Goal: Task Accomplishment & Management: Use online tool/utility

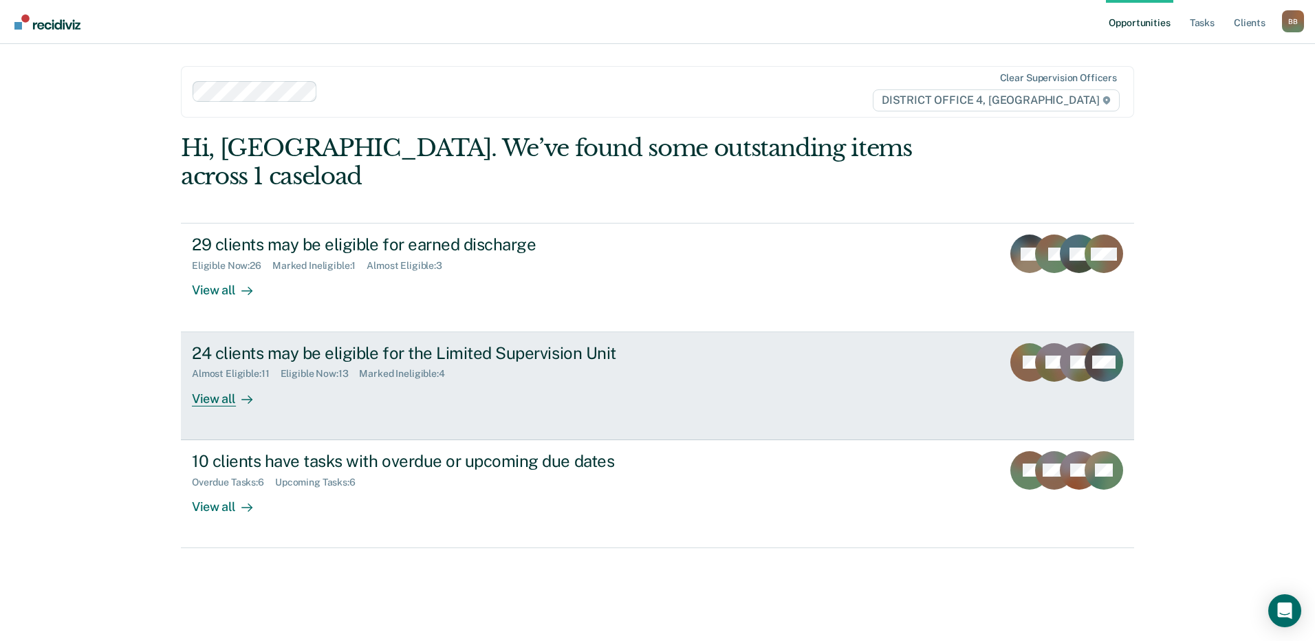
click at [331, 362] on div "24 clients may be eligible for the Limited Supervision Unit Almost Eligible : 1…" at bounding box center [450, 374] width 516 height 63
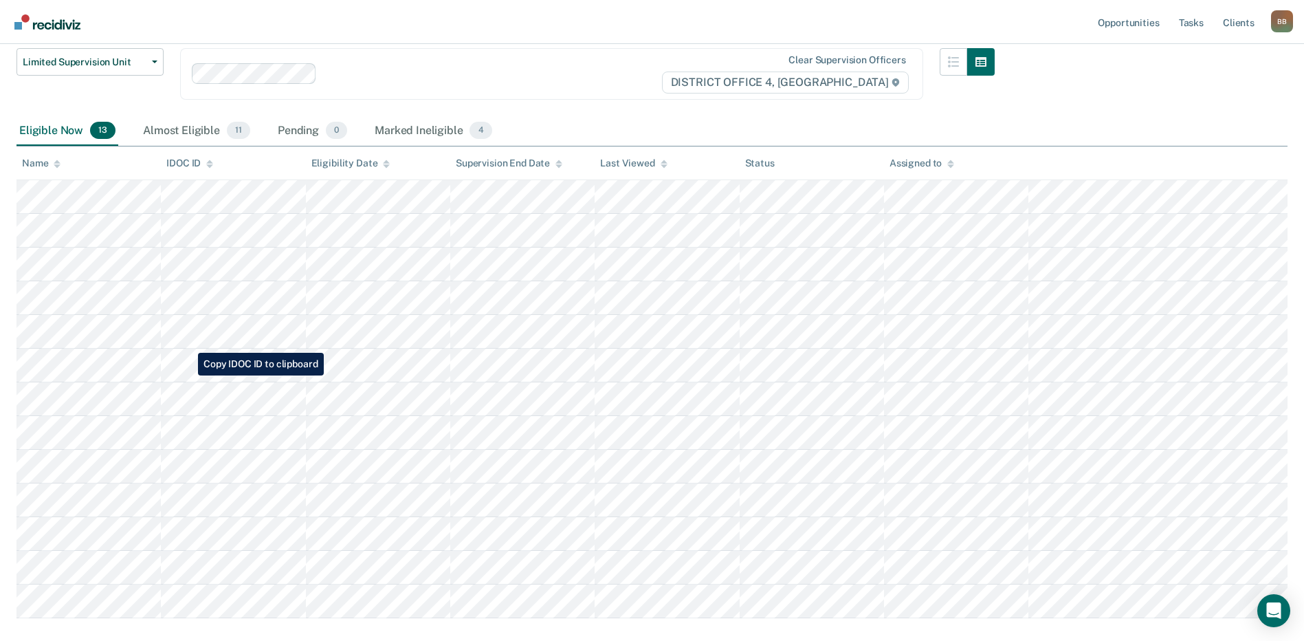
scroll to position [138, 0]
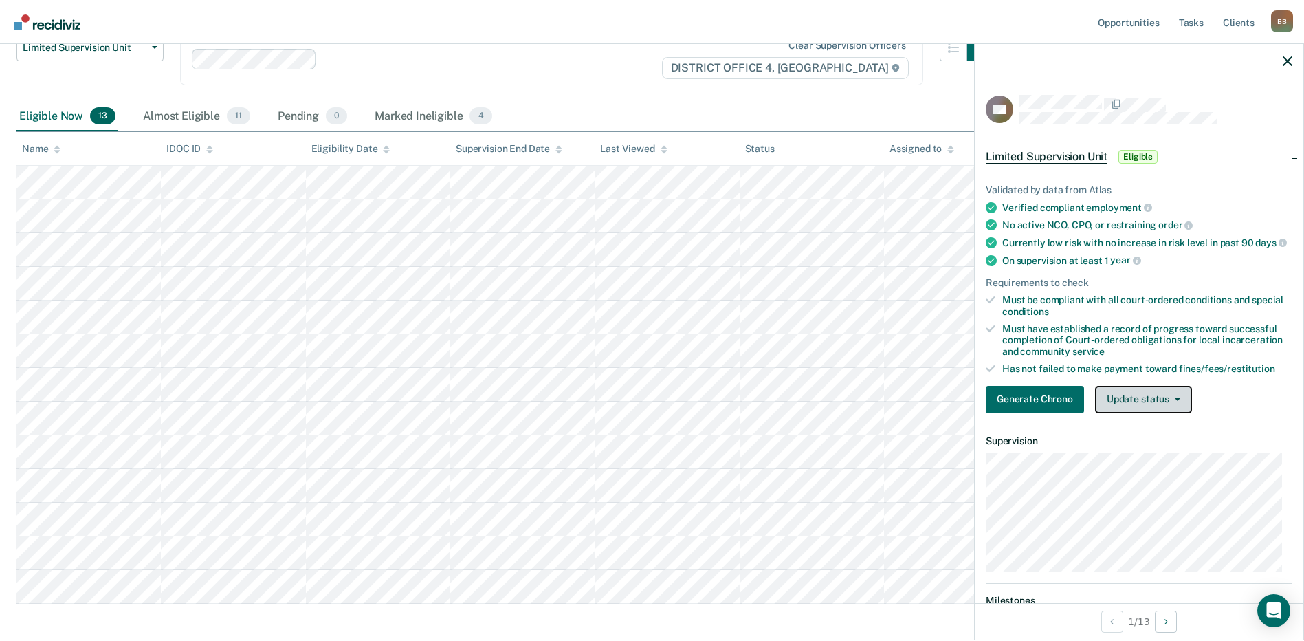
click at [1139, 404] on button "Update status" at bounding box center [1143, 400] width 97 height 28
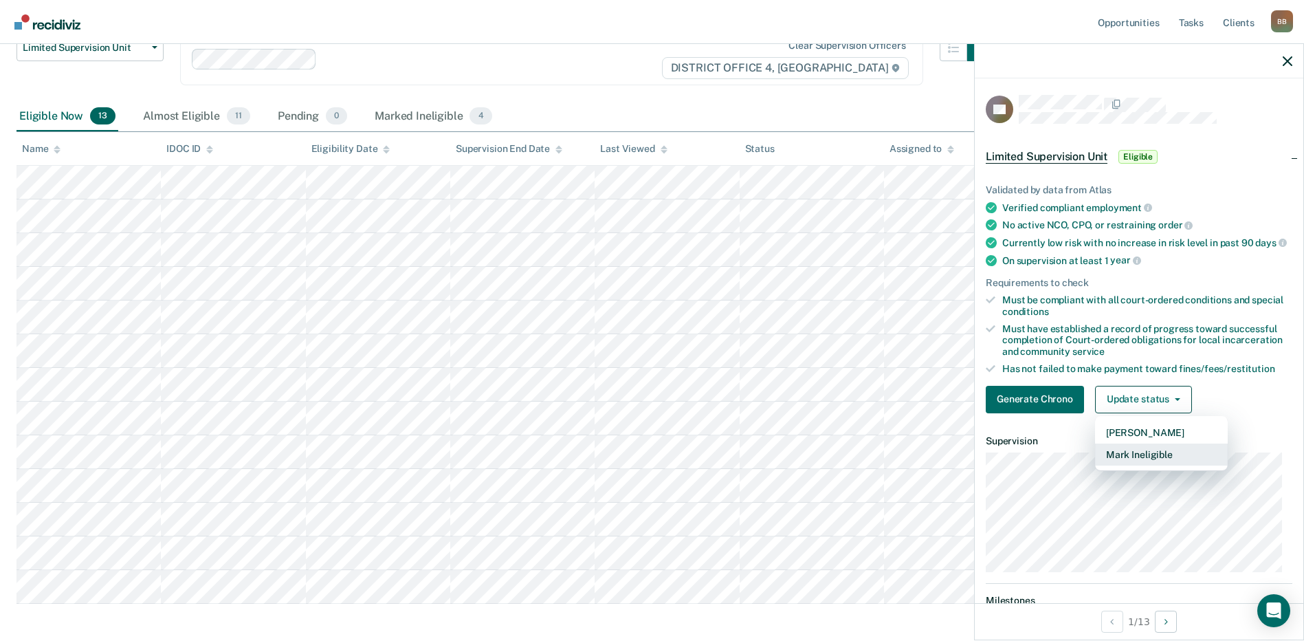
click at [1137, 466] on button "Mark Ineligible" at bounding box center [1161, 455] width 133 height 22
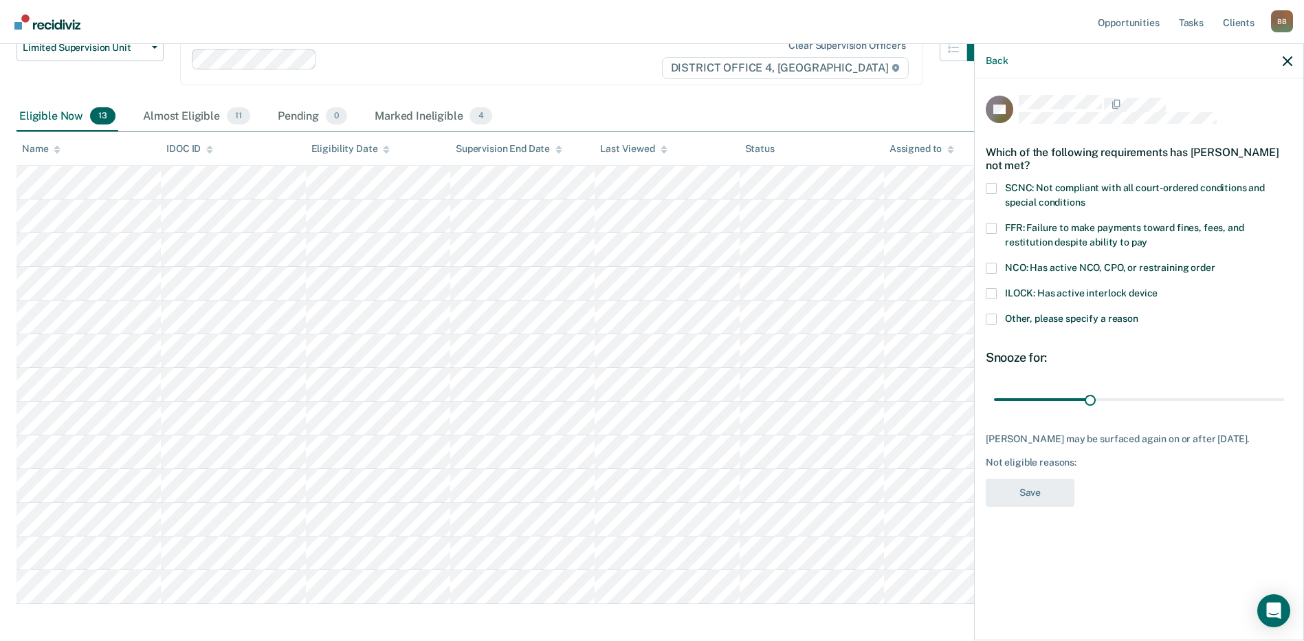
click at [994, 223] on span at bounding box center [991, 228] width 11 height 11
click at [1148, 237] on input "FFR: Failure to make payments toward fines, fees, and restitution despite abili…" at bounding box center [1148, 237] width 0 height 0
click at [1035, 490] on button "Save" at bounding box center [1030, 493] width 89 height 28
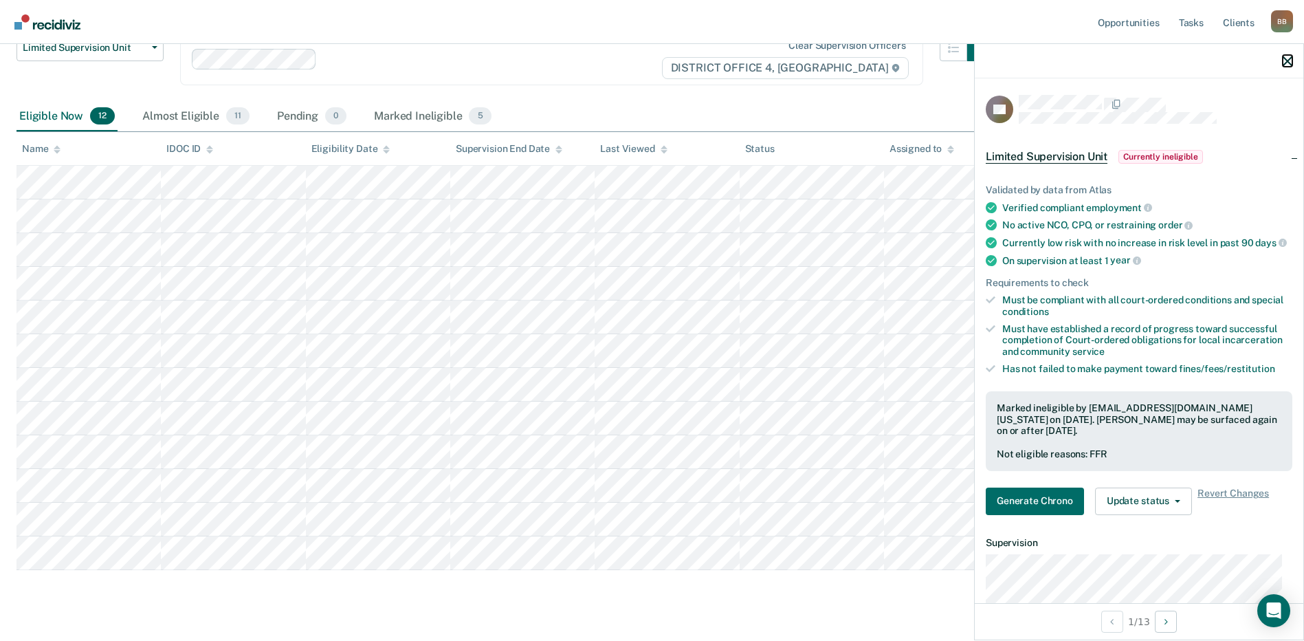
click at [1288, 60] on icon "button" at bounding box center [1288, 61] width 10 height 10
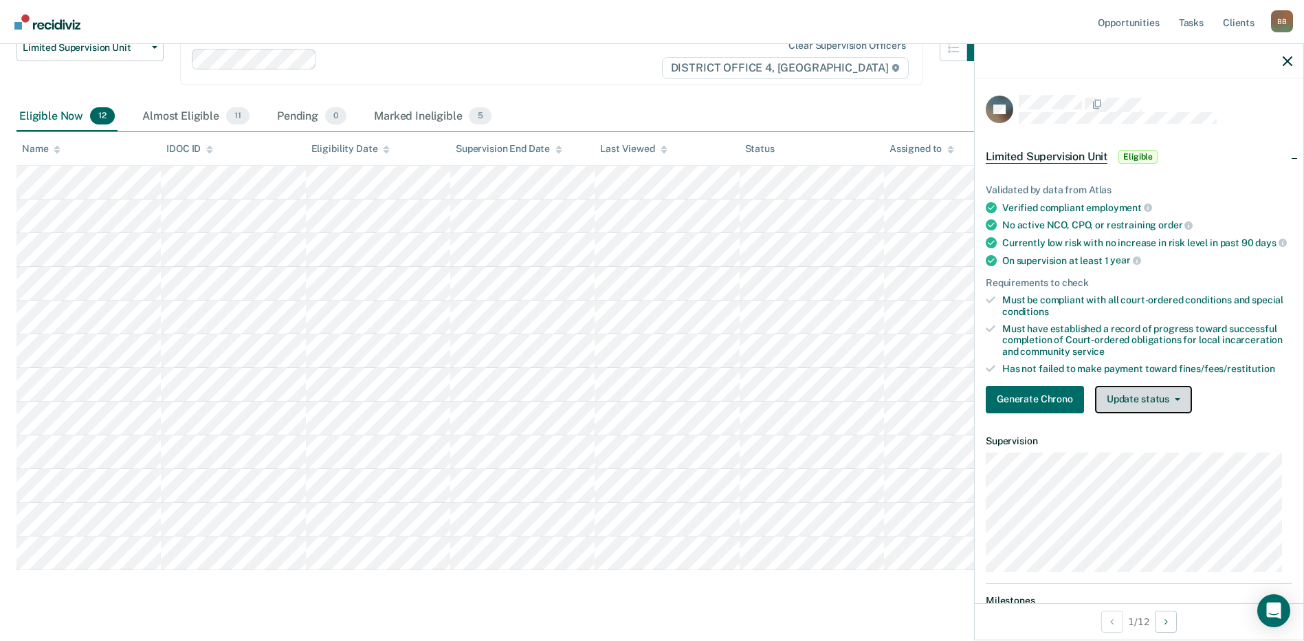
click at [1135, 410] on button "Update status" at bounding box center [1143, 400] width 97 height 28
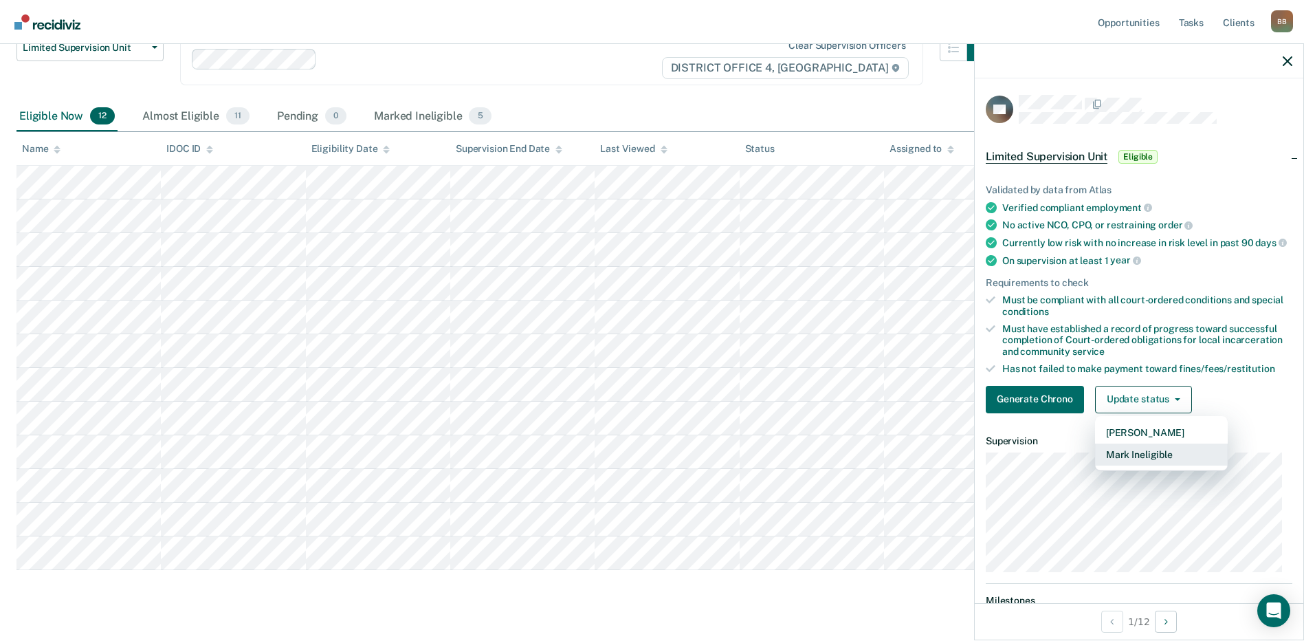
click at [1146, 466] on button "Mark Ineligible" at bounding box center [1161, 455] width 133 height 22
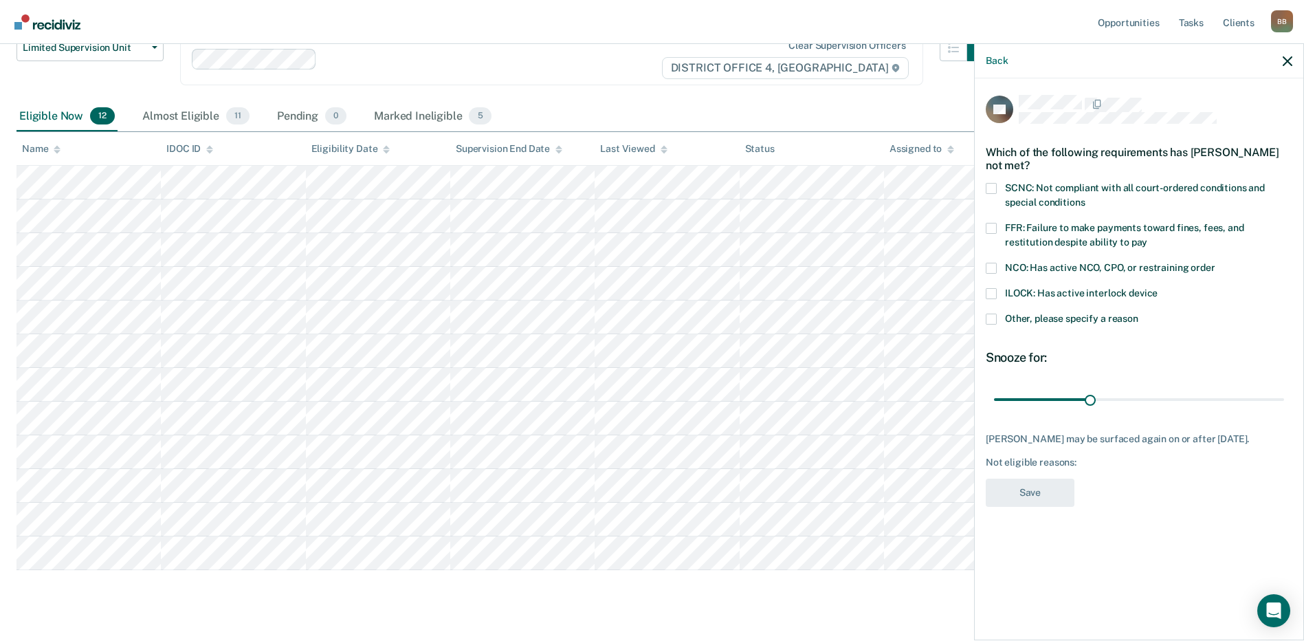
click at [996, 187] on span at bounding box center [991, 188] width 11 height 11
click at [1085, 197] on input "SCNC: Not compliant with all court-ordered conditions and special conditions" at bounding box center [1085, 197] width 0 height 0
click at [1025, 488] on button "Save" at bounding box center [1030, 493] width 89 height 28
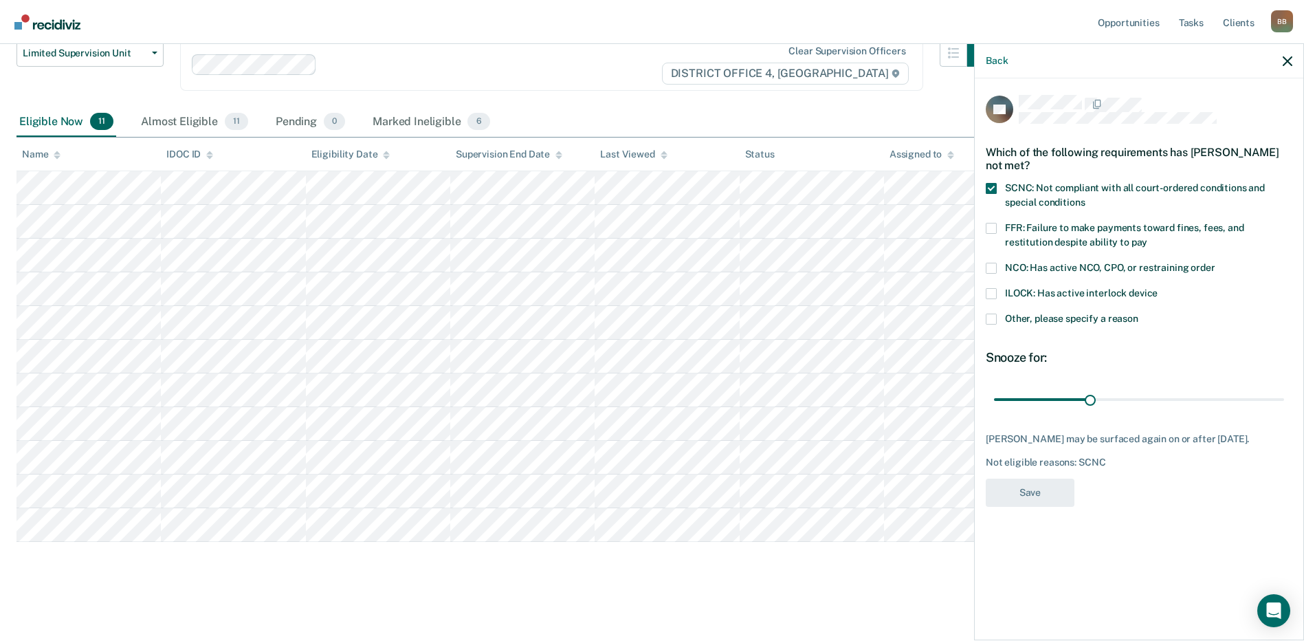
scroll to position [132, 0]
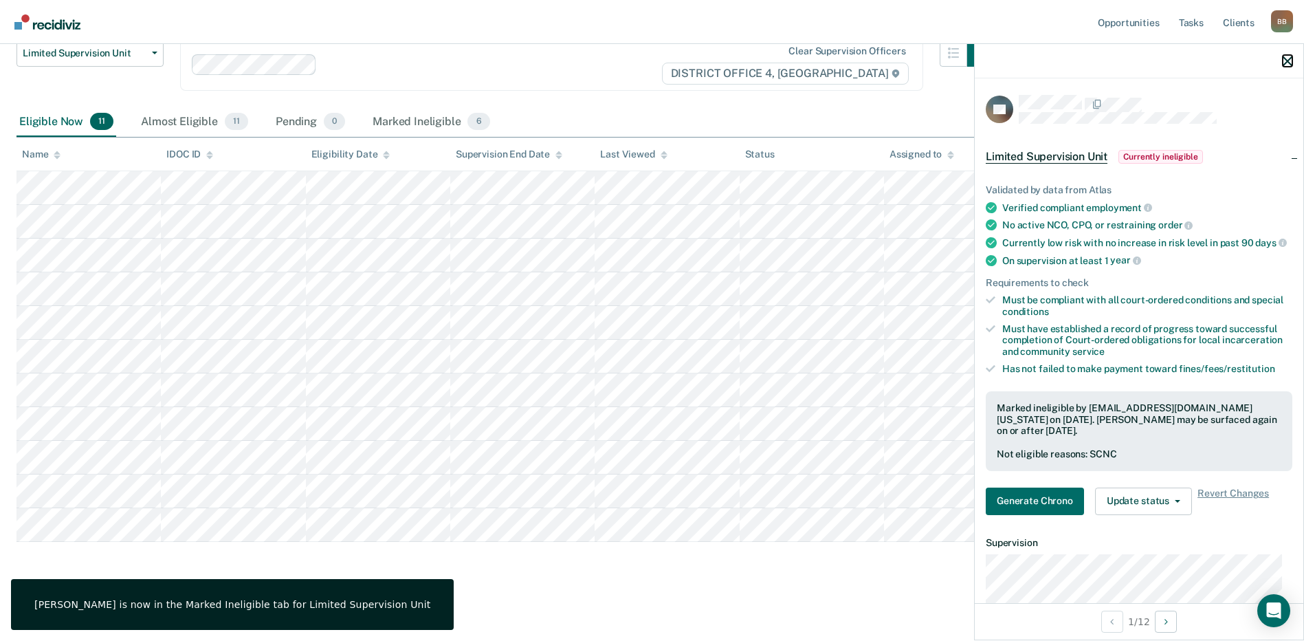
click at [1285, 58] on icon "button" at bounding box center [1288, 61] width 10 height 10
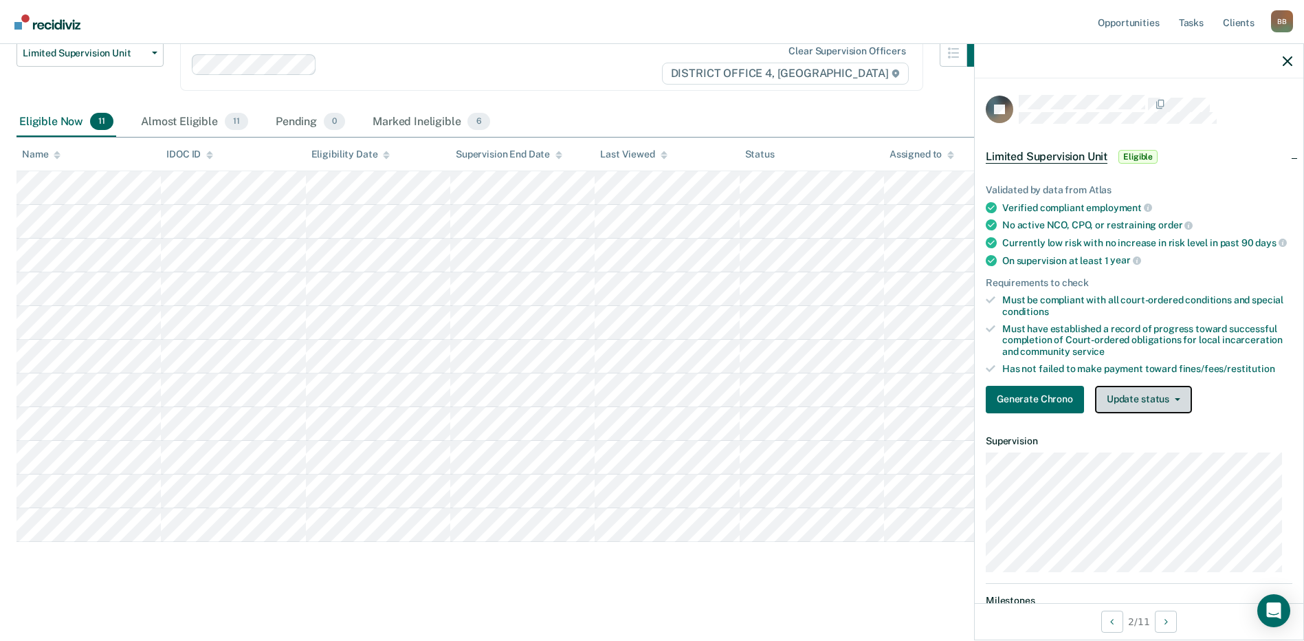
click at [1130, 402] on button "Update status" at bounding box center [1143, 400] width 97 height 28
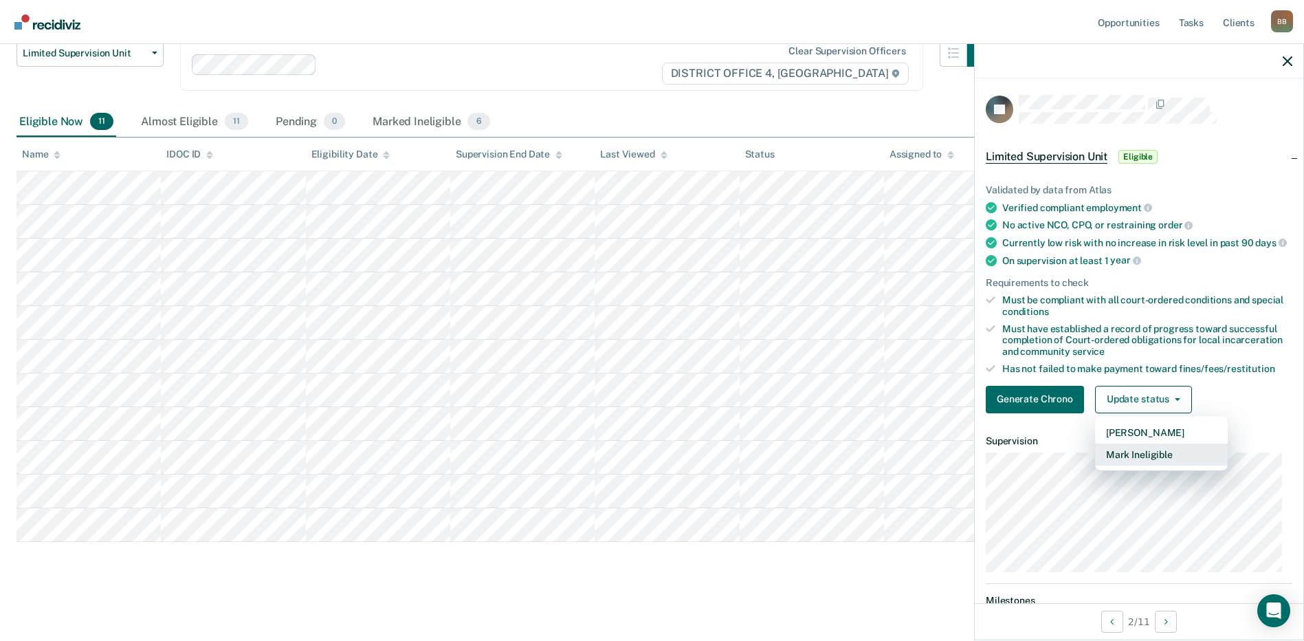
click at [1131, 466] on button "Mark Ineligible" at bounding box center [1161, 455] width 133 height 22
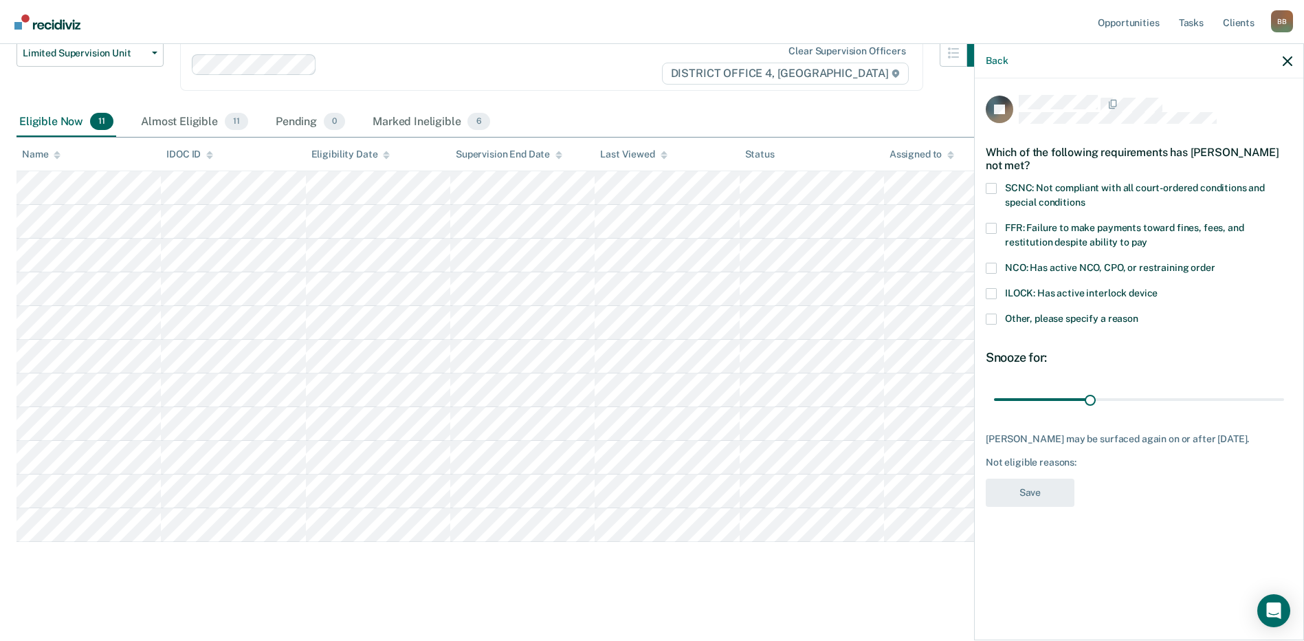
click at [994, 228] on span at bounding box center [991, 228] width 11 height 11
click at [1148, 237] on input "FFR: Failure to make payments toward fines, fees, and restitution despite abili…" at bounding box center [1148, 237] width 0 height 0
click at [1036, 493] on button "Save" at bounding box center [1030, 493] width 89 height 28
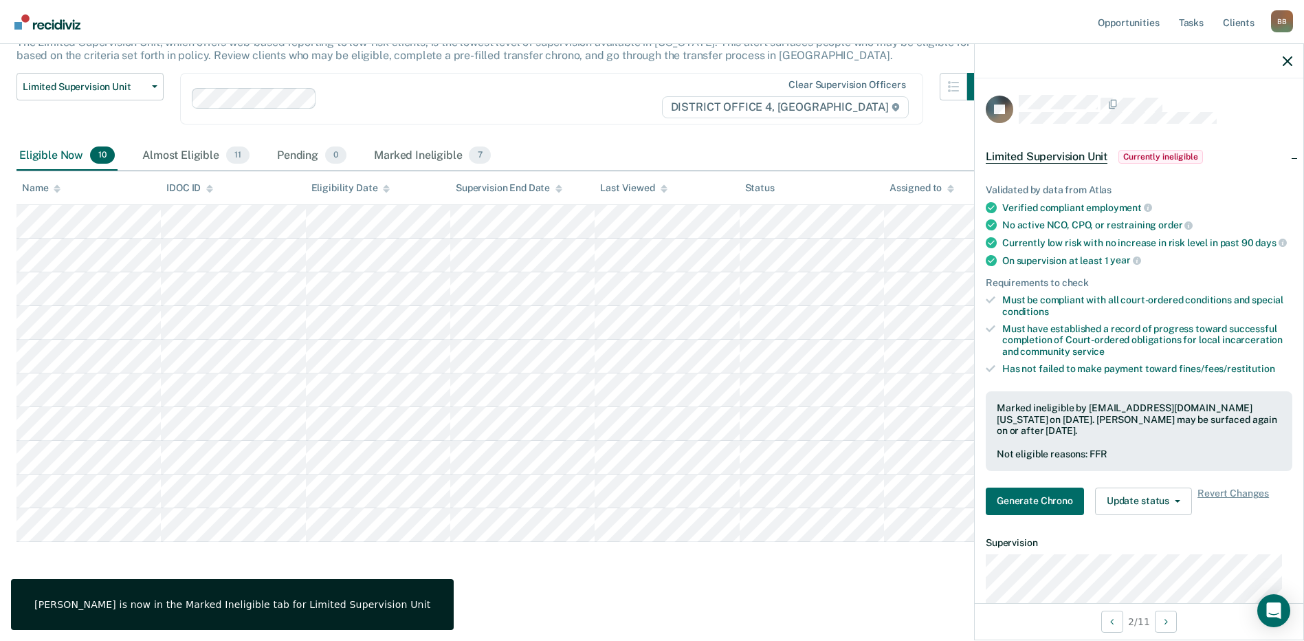
click at [1286, 54] on div at bounding box center [1139, 61] width 329 height 34
click at [1284, 58] on icon "button" at bounding box center [1288, 61] width 10 height 10
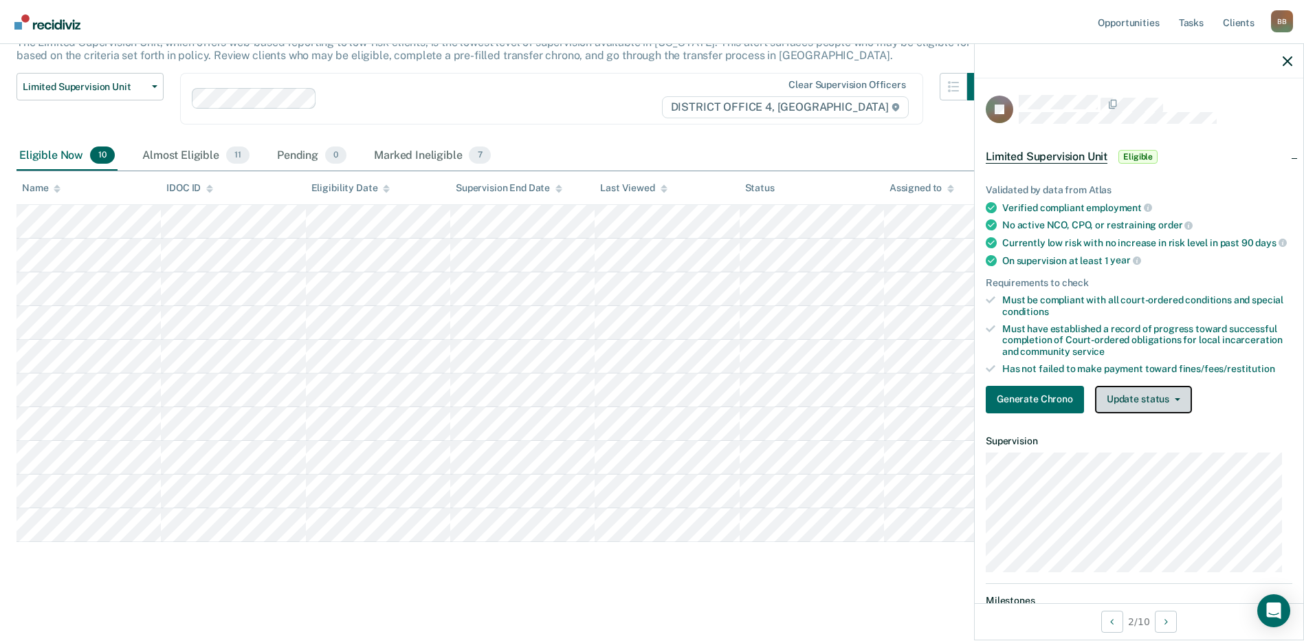
click at [1143, 408] on button "Update status" at bounding box center [1143, 400] width 97 height 28
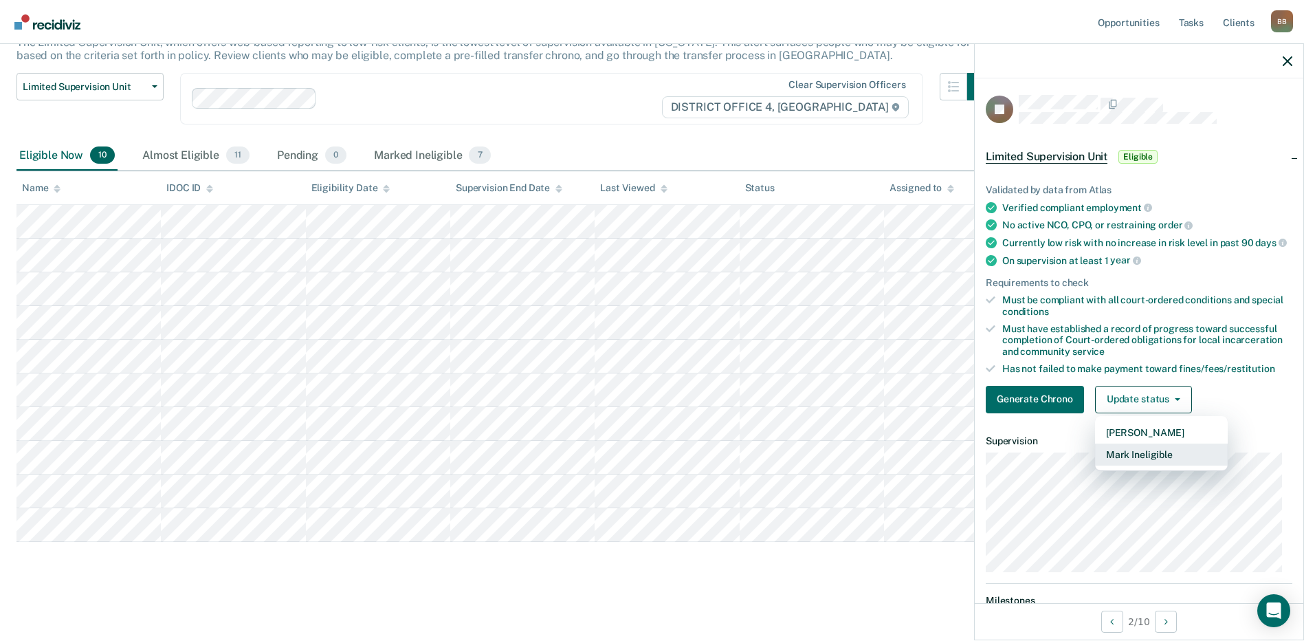
click at [1139, 463] on button "Mark Ineligible" at bounding box center [1161, 455] width 133 height 22
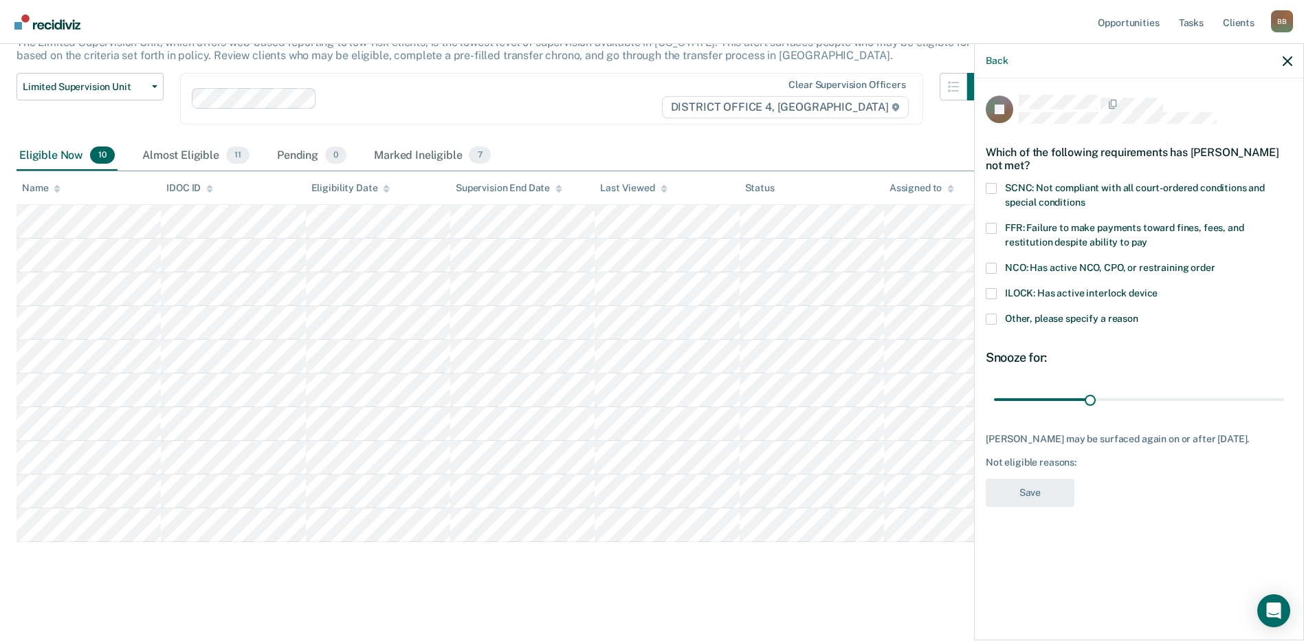
click at [992, 317] on span at bounding box center [991, 319] width 11 height 11
click at [1139, 314] on input "Other, please specify a reason" at bounding box center [1139, 314] width 0 height 0
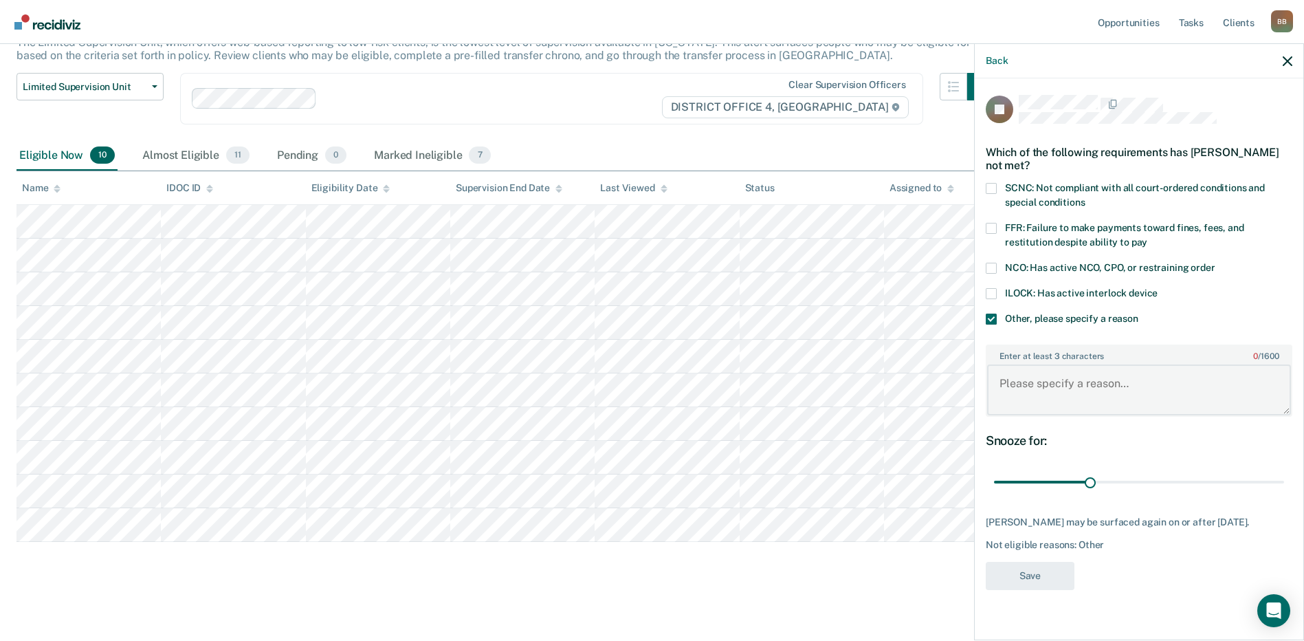
click at [1044, 387] on textarea "Enter at least 3 characters 0 / 1600" at bounding box center [1139, 389] width 304 height 51
type textarea "Less than a year on probation"
click at [1040, 580] on button "Save" at bounding box center [1030, 576] width 89 height 28
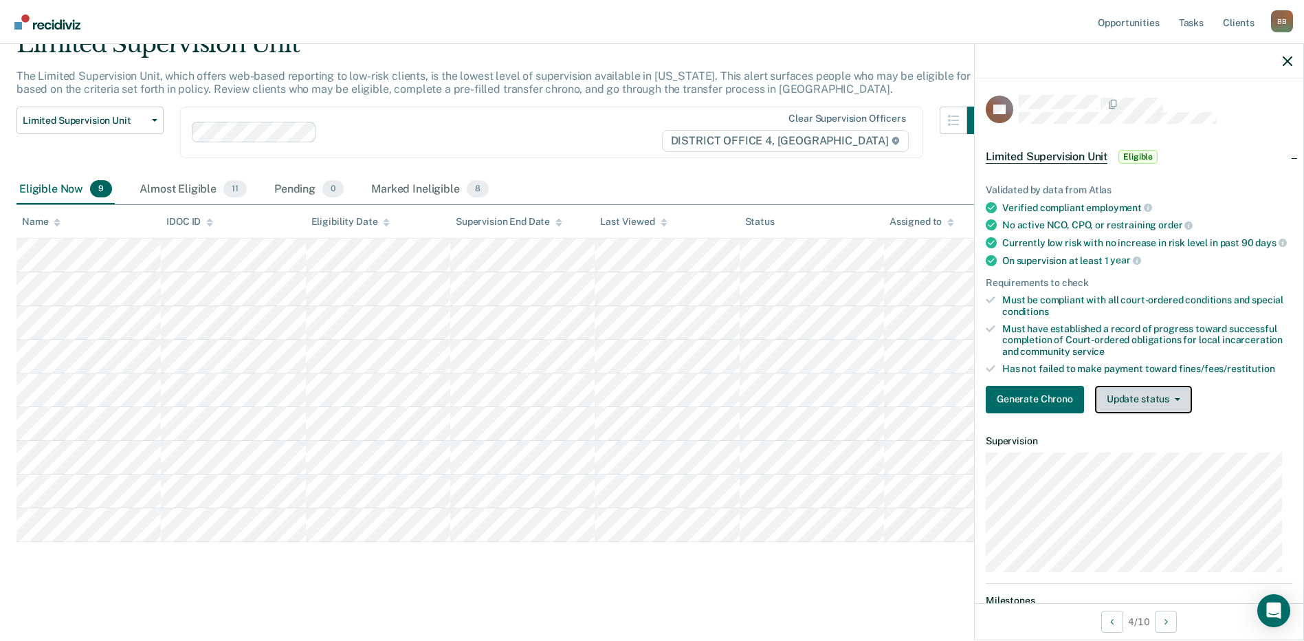
click at [1127, 412] on button "Update status" at bounding box center [1143, 400] width 97 height 28
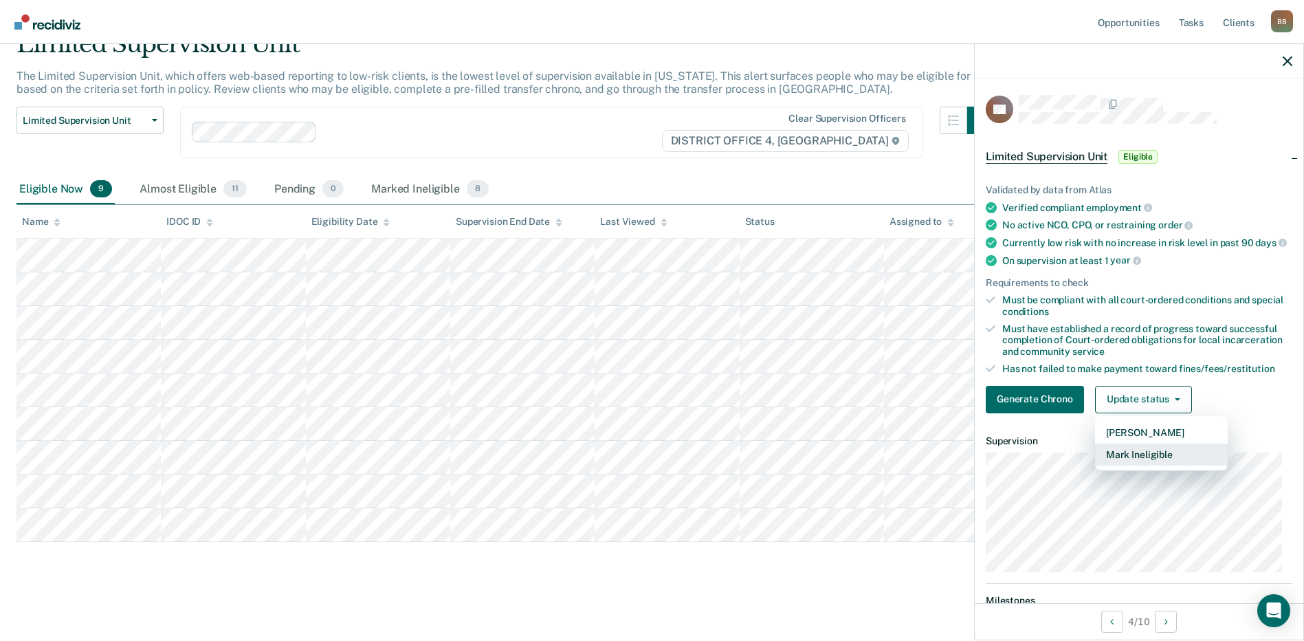
click at [1135, 466] on button "Mark Ineligible" at bounding box center [1161, 455] width 133 height 22
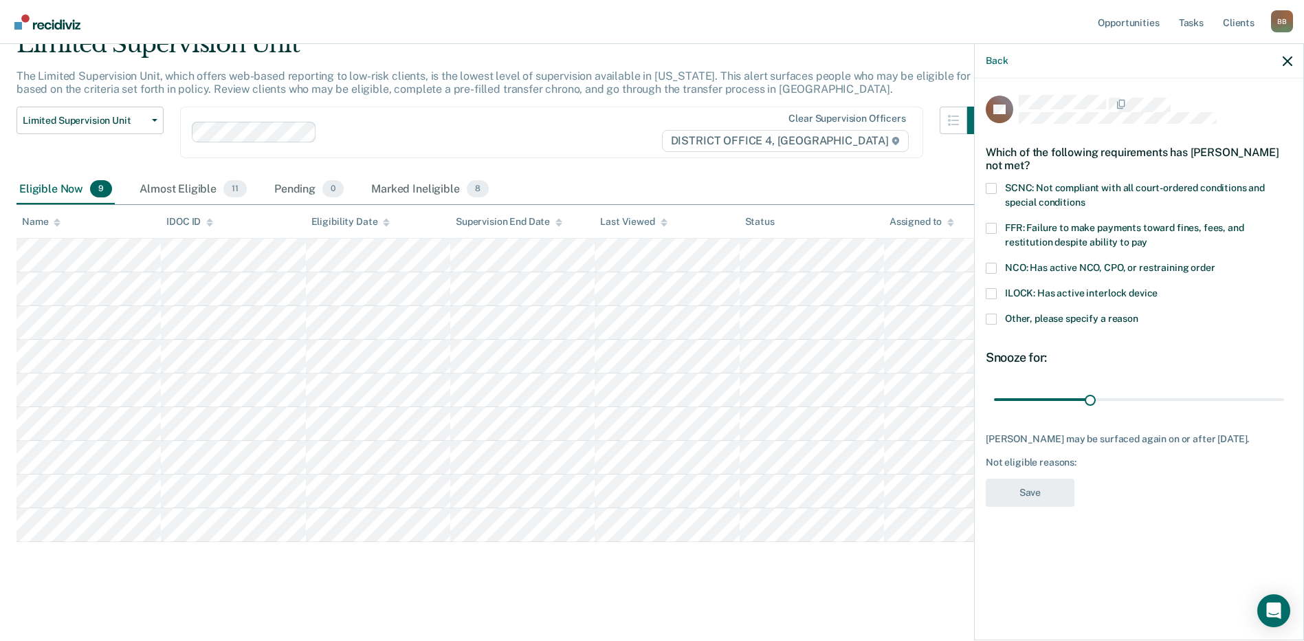
click at [994, 190] on span at bounding box center [991, 188] width 11 height 11
click at [1085, 197] on input "SCNC: Not compliant with all court-ordered conditions and special conditions" at bounding box center [1085, 197] width 0 height 0
click at [1033, 494] on button "Save" at bounding box center [1030, 493] width 89 height 28
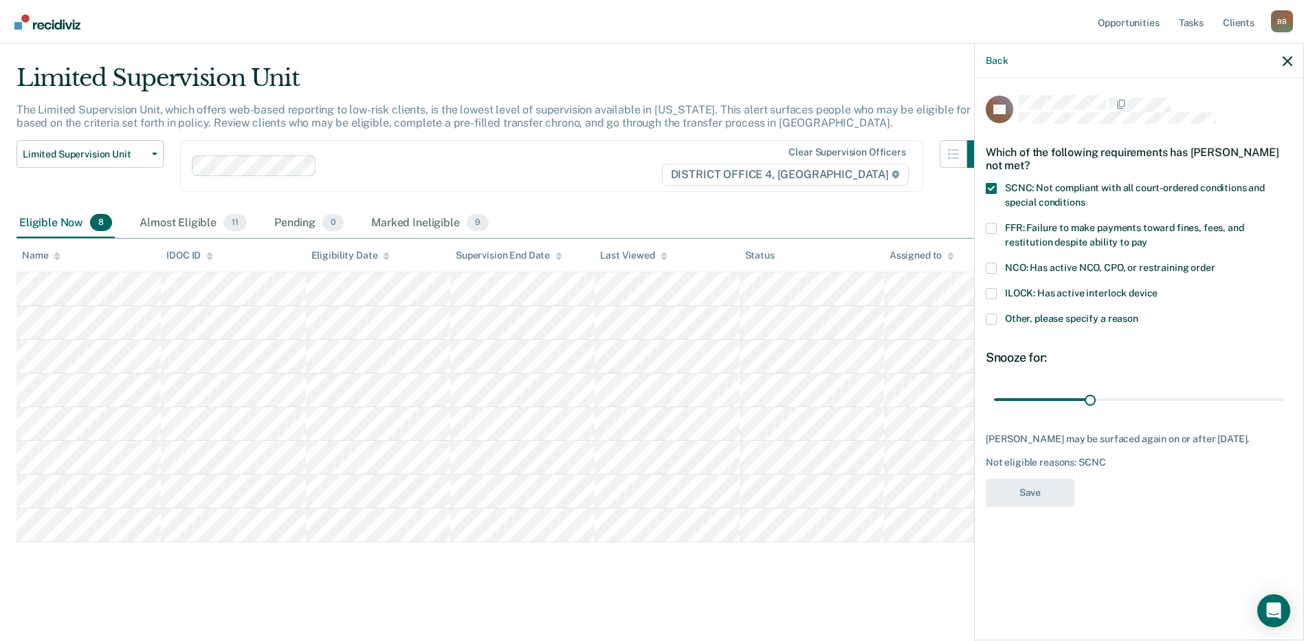
scroll to position [31, 0]
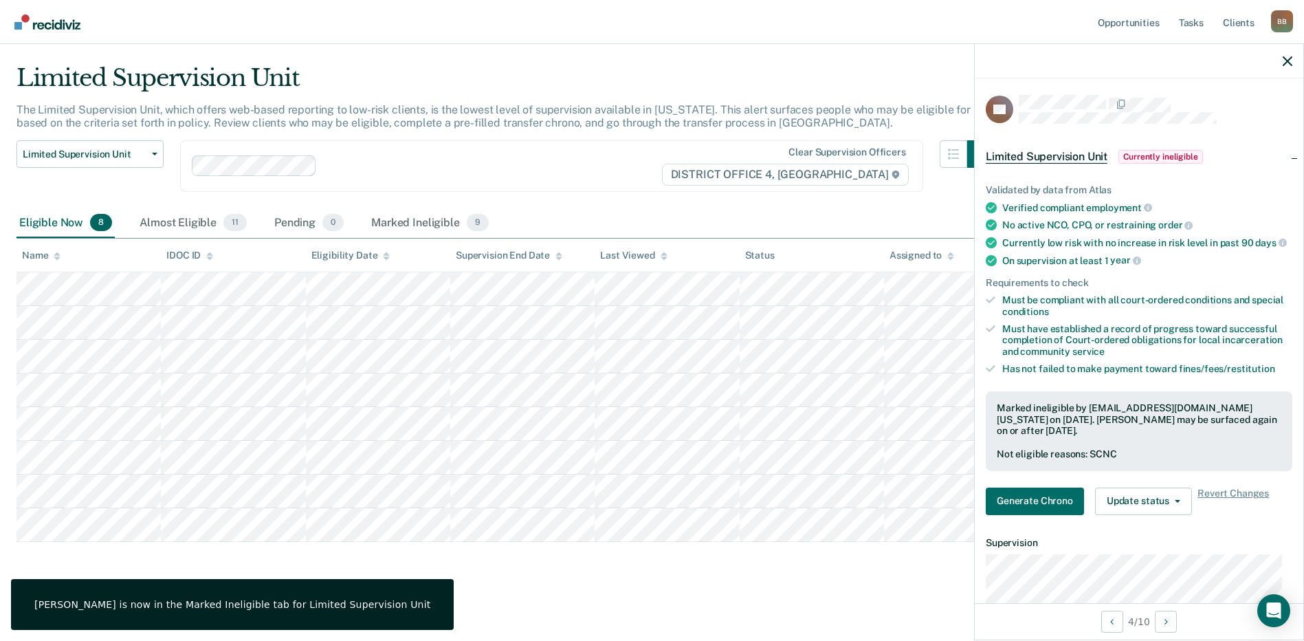
click at [1294, 58] on div at bounding box center [1139, 61] width 329 height 34
click at [1290, 59] on icon "button" at bounding box center [1288, 61] width 10 height 10
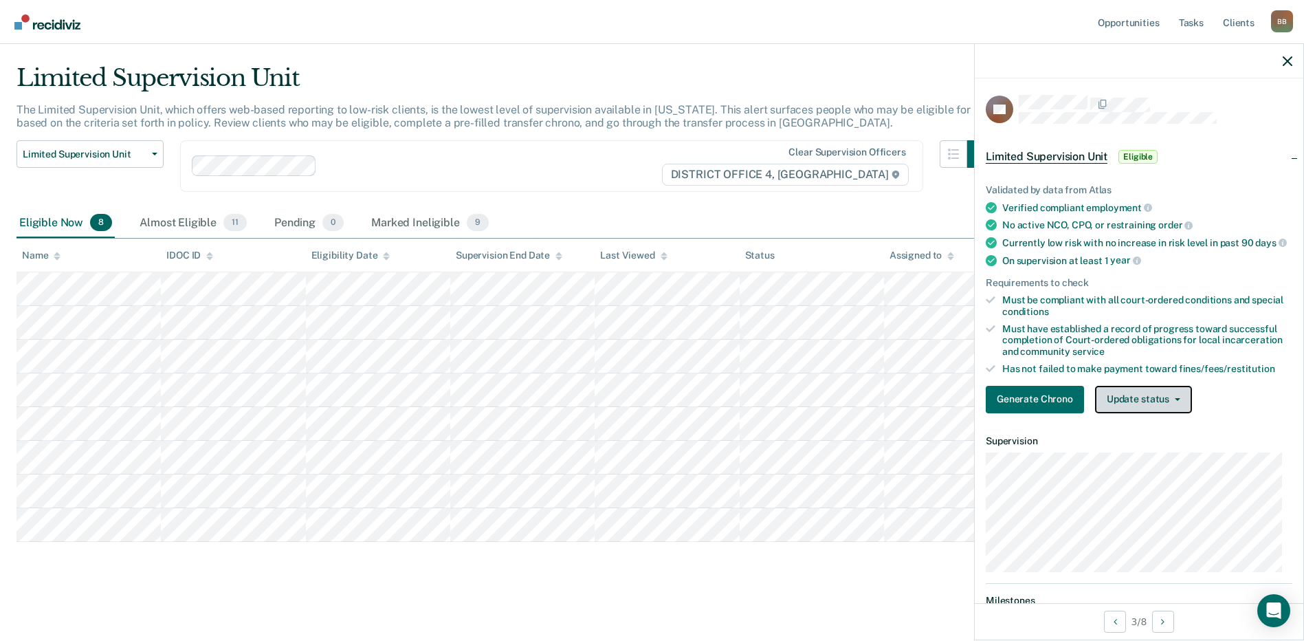
click at [1121, 410] on button "Update status" at bounding box center [1143, 400] width 97 height 28
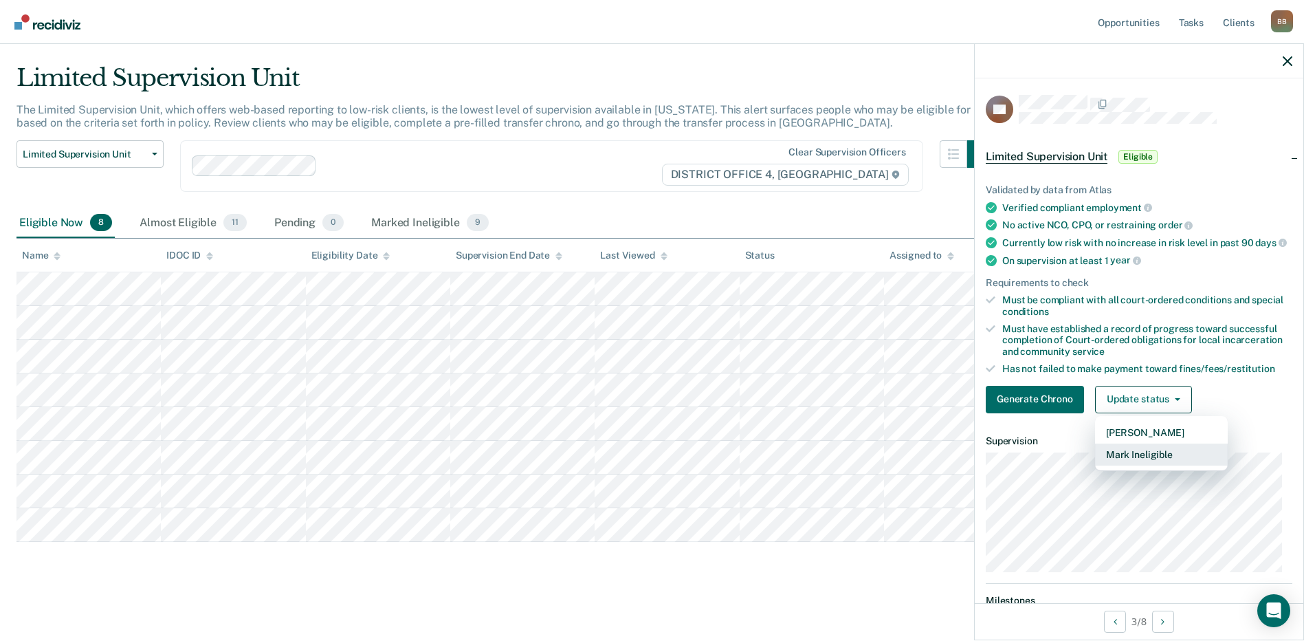
click at [1134, 466] on button "Mark Ineligible" at bounding box center [1161, 455] width 133 height 22
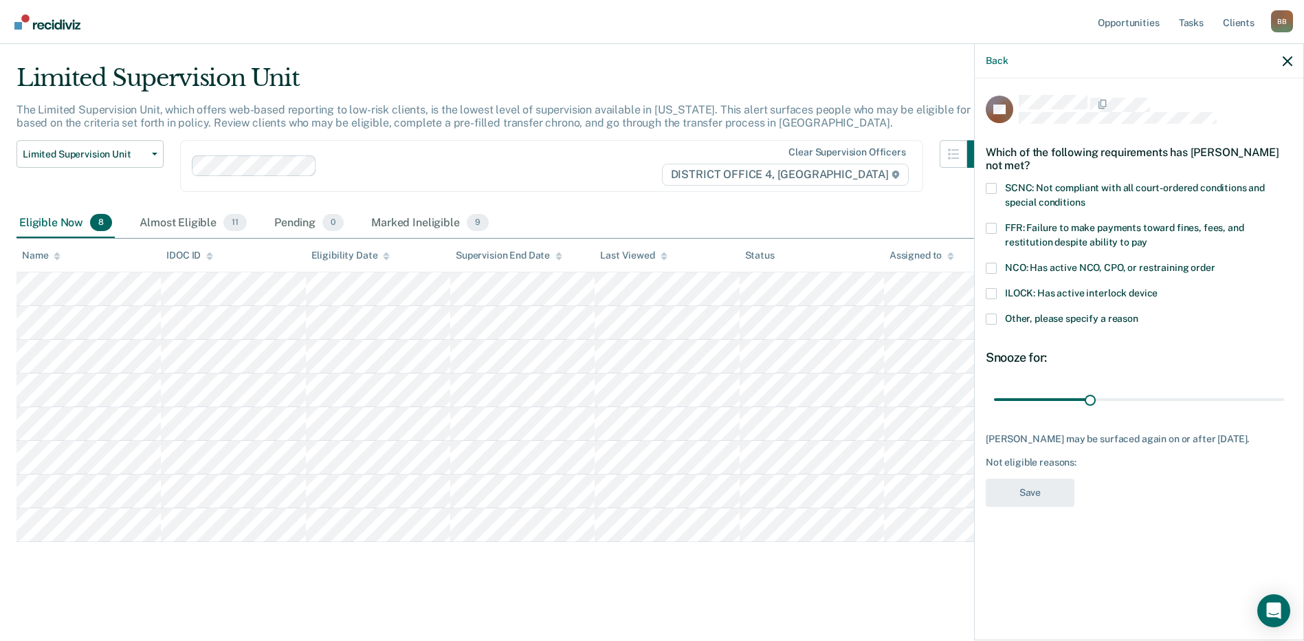
click at [993, 183] on span at bounding box center [991, 188] width 11 height 11
click at [1085, 197] on input "SCNC: Not compliant with all court-ordered conditions and special conditions" at bounding box center [1085, 197] width 0 height 0
click at [1029, 485] on button "Save" at bounding box center [1030, 493] width 89 height 28
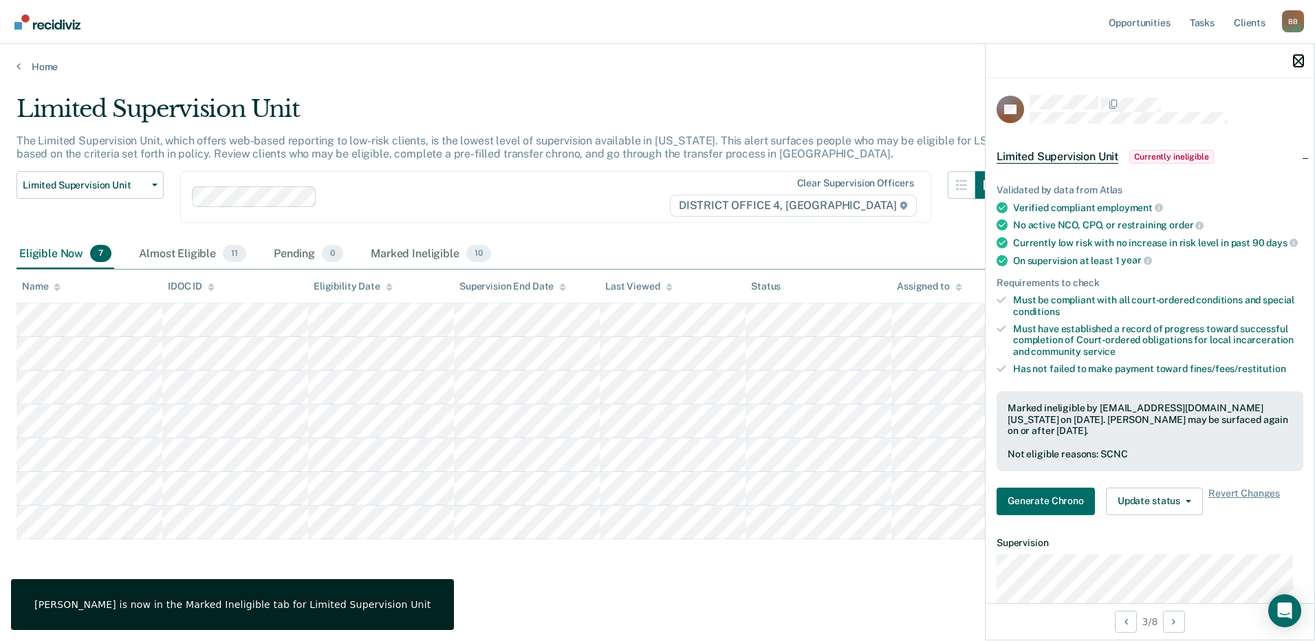
click at [1299, 58] on icon "button" at bounding box center [1298, 61] width 10 height 10
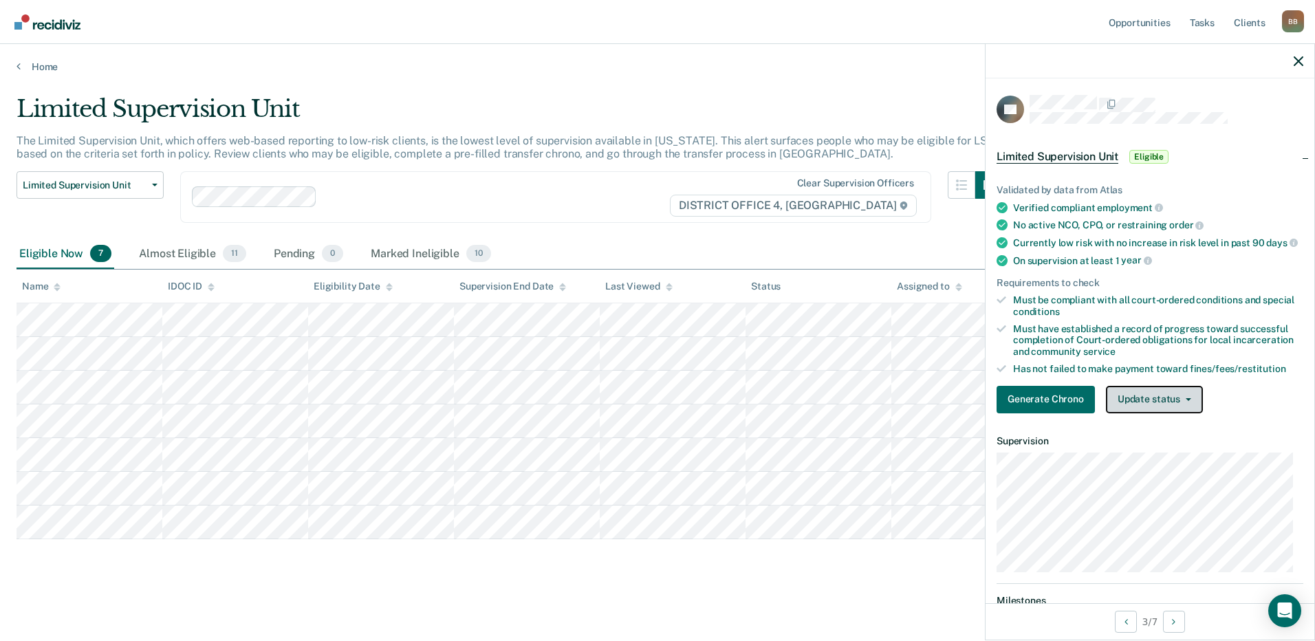
click at [1137, 413] on button "Update status" at bounding box center [1154, 400] width 97 height 28
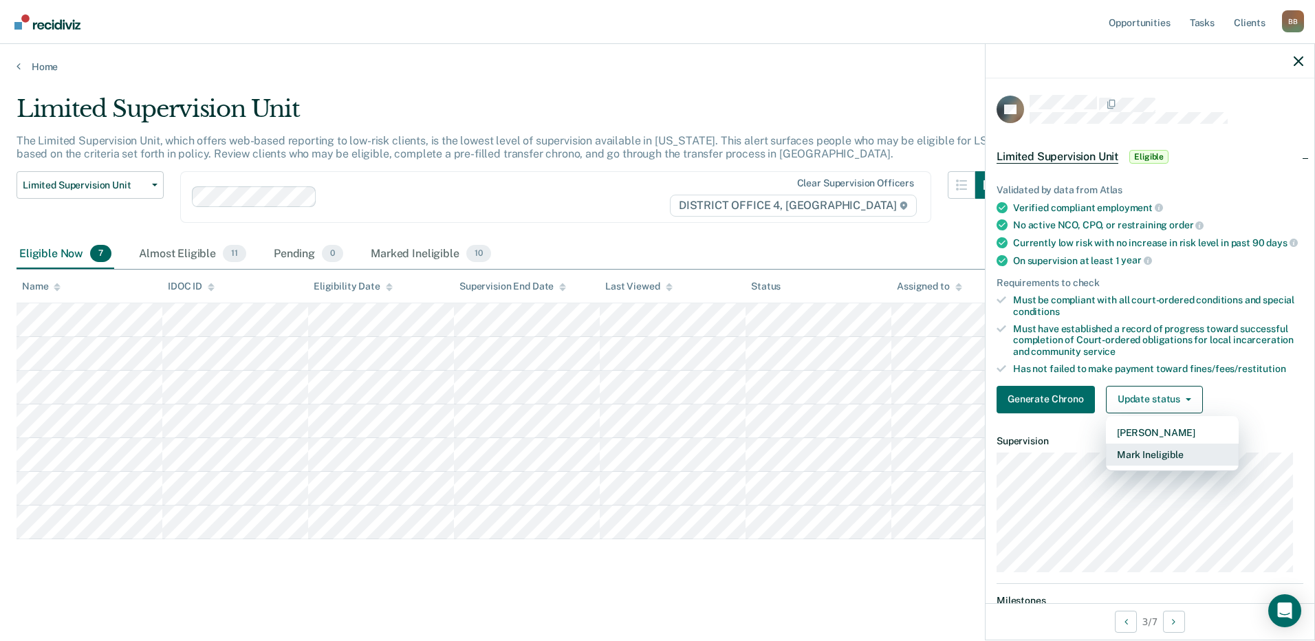
click at [1137, 459] on button "Mark Ineligible" at bounding box center [1172, 455] width 133 height 22
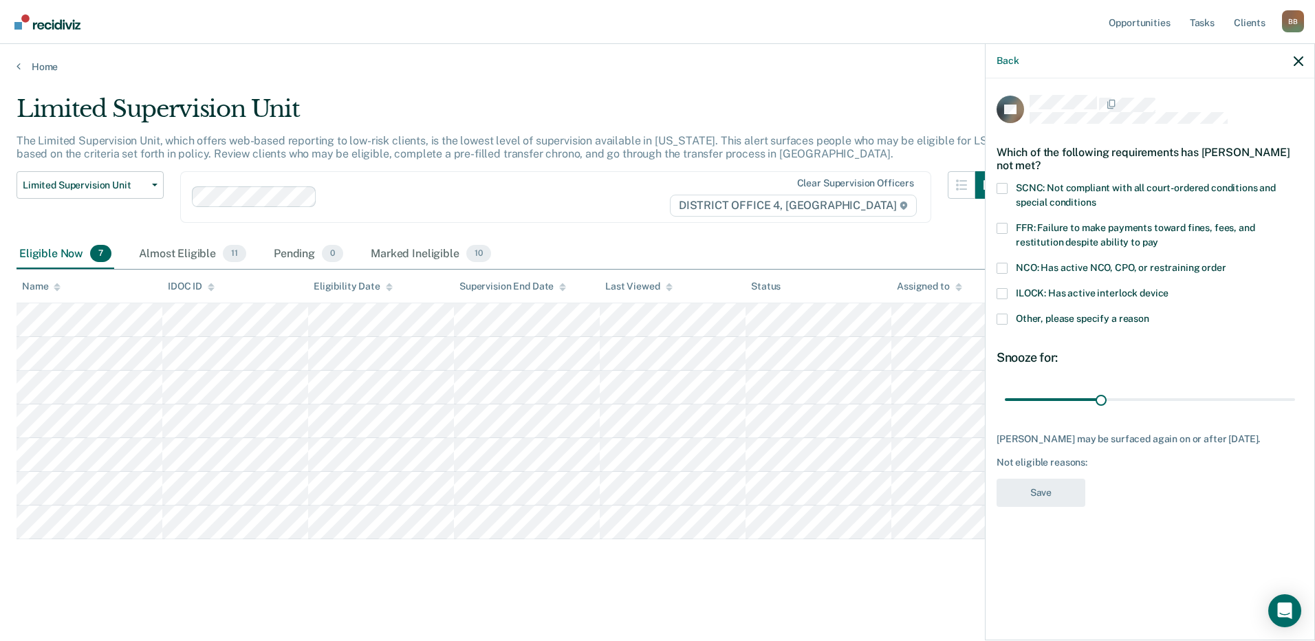
click at [1006, 186] on span at bounding box center [1001, 188] width 11 height 11
click at [1095, 197] on input "SCNC: Not compliant with all court-ordered conditions and special conditions" at bounding box center [1095, 197] width 0 height 0
click at [1044, 496] on button "Save" at bounding box center [1040, 493] width 89 height 28
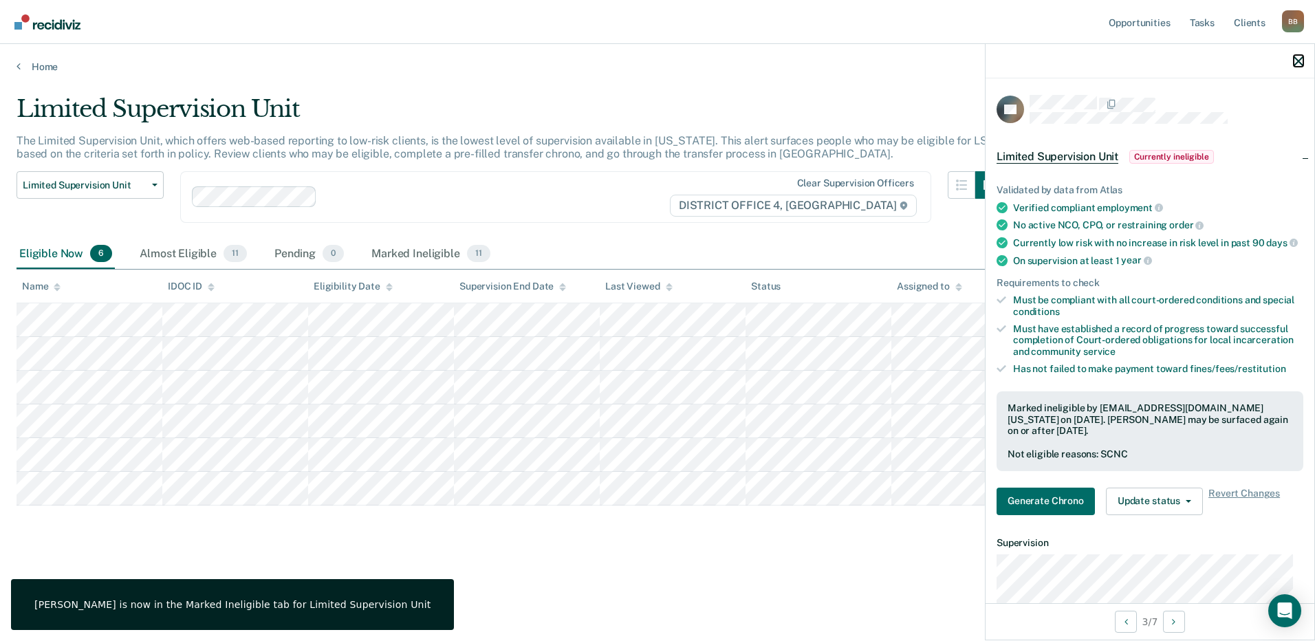
click at [1299, 61] on icon "button" at bounding box center [1298, 61] width 10 height 10
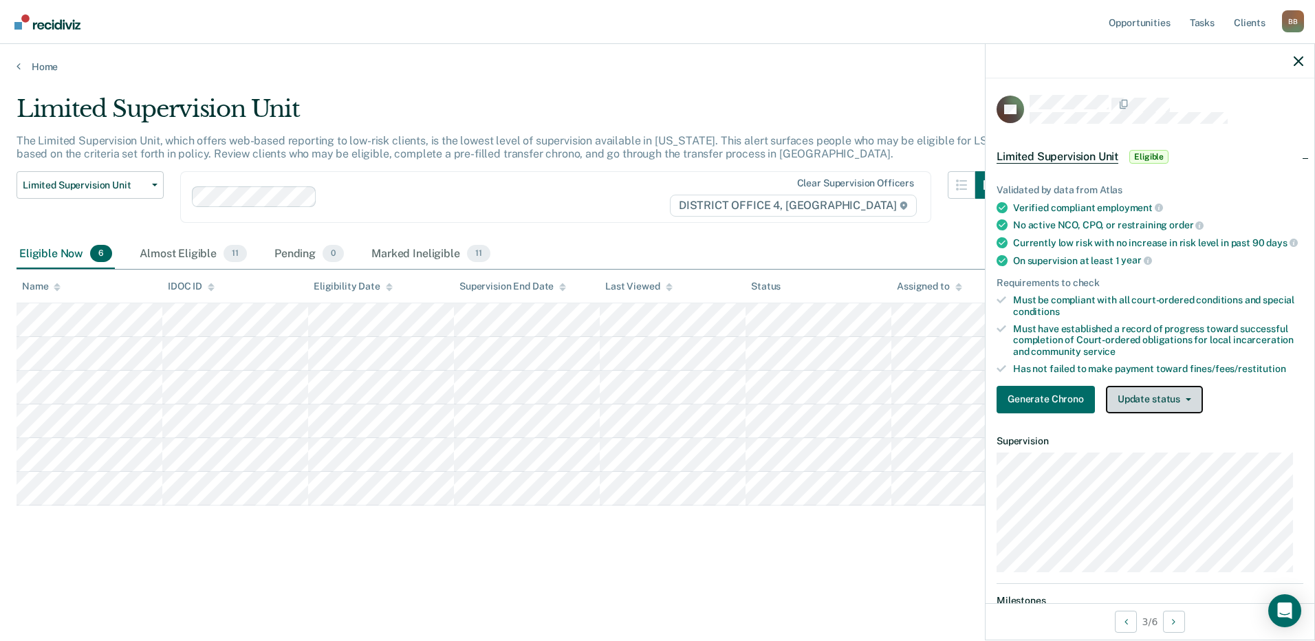
click at [1141, 410] on button "Update status" at bounding box center [1154, 400] width 97 height 28
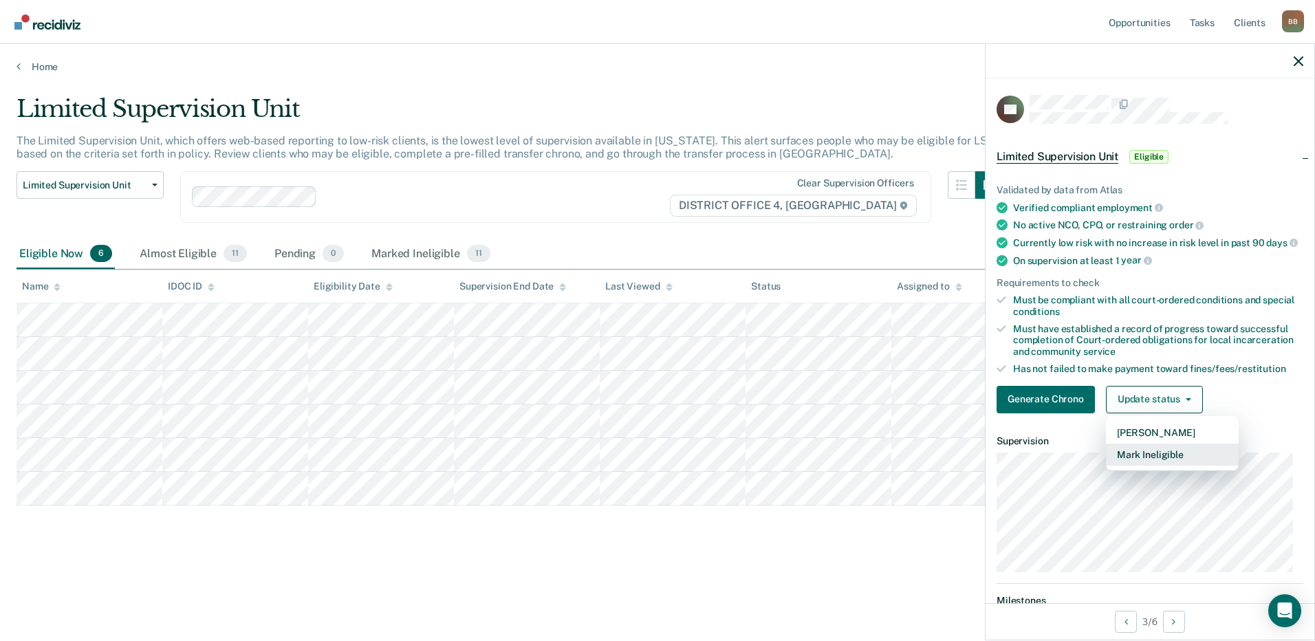
click at [1146, 463] on button "Mark Ineligible" at bounding box center [1172, 455] width 133 height 22
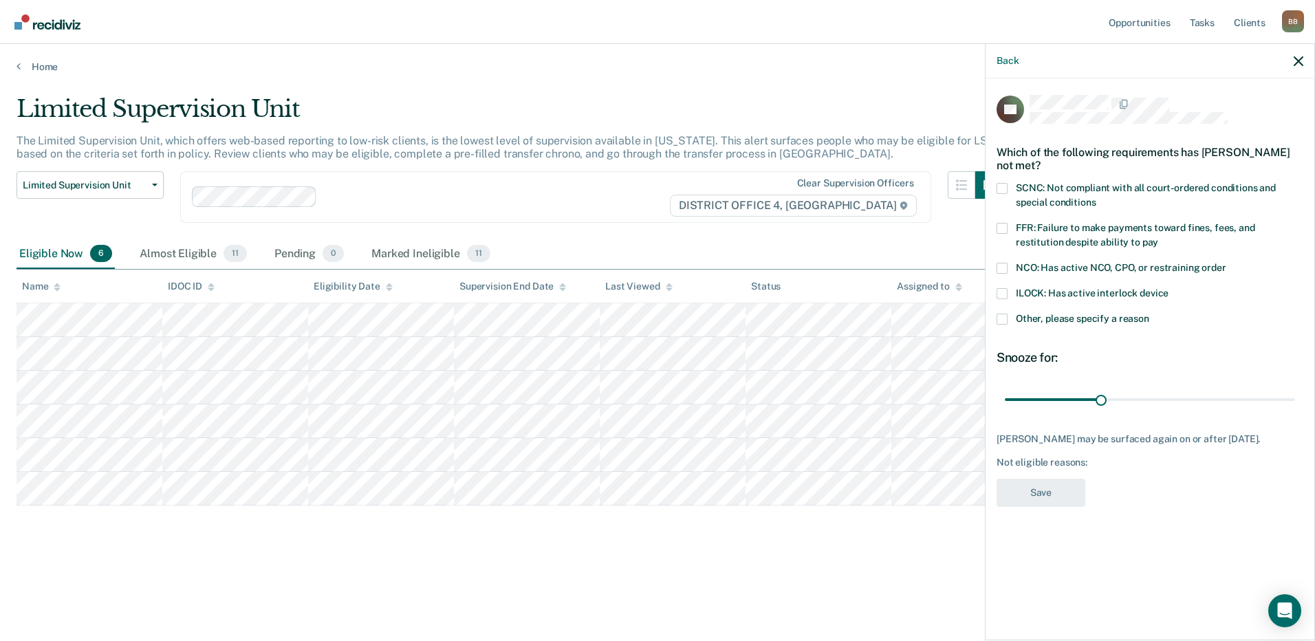
click at [1005, 230] on span at bounding box center [1001, 228] width 11 height 11
click at [1158, 237] on input "FFR: Failure to make payments toward fines, fees, and restitution despite abili…" at bounding box center [1158, 237] width 0 height 0
click at [1046, 484] on button "Save" at bounding box center [1040, 493] width 89 height 28
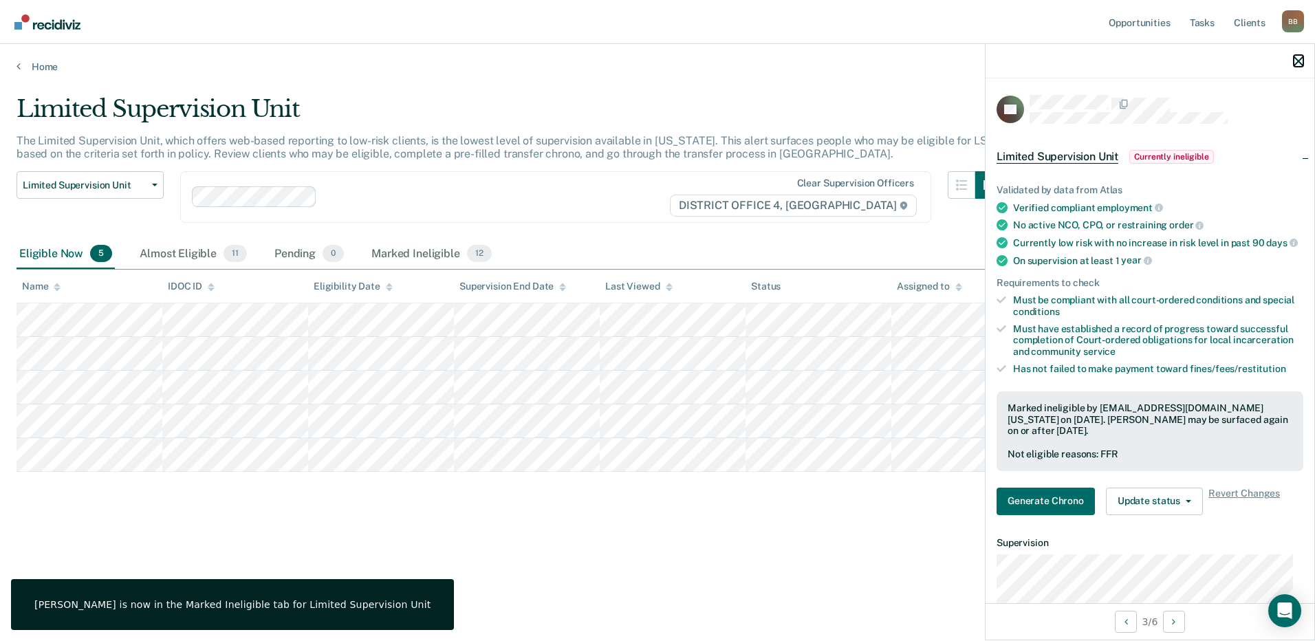
click at [1295, 58] on icon "button" at bounding box center [1298, 61] width 10 height 10
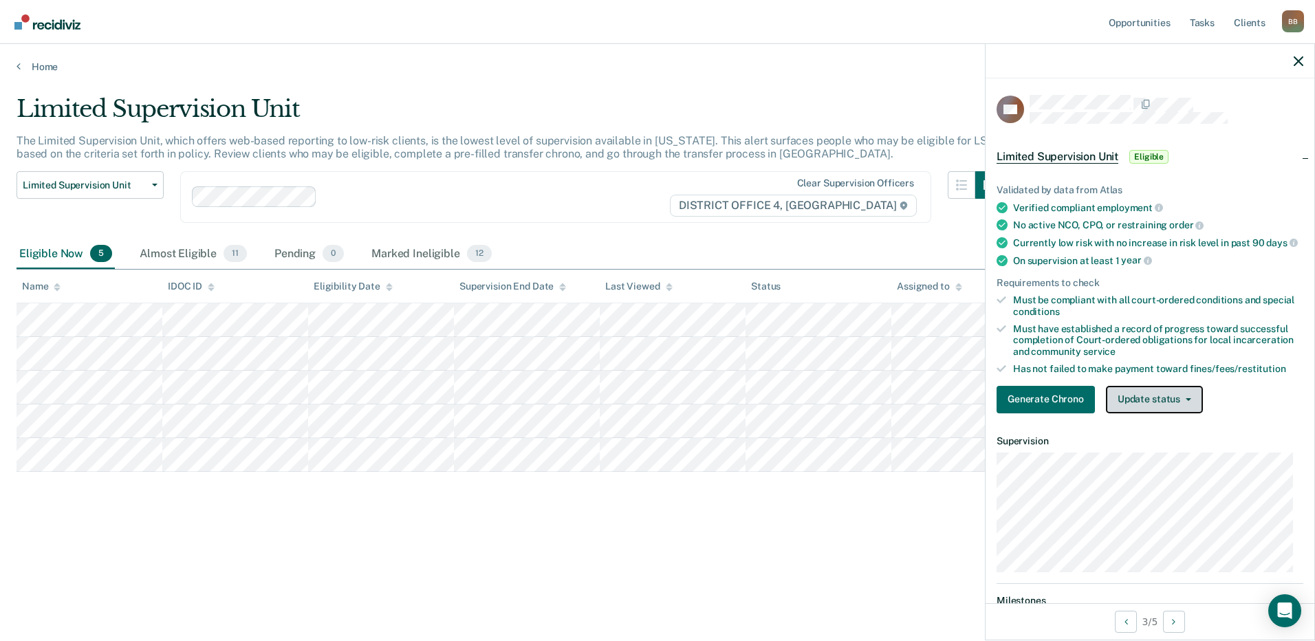
click at [1140, 409] on button "Update status" at bounding box center [1154, 400] width 97 height 28
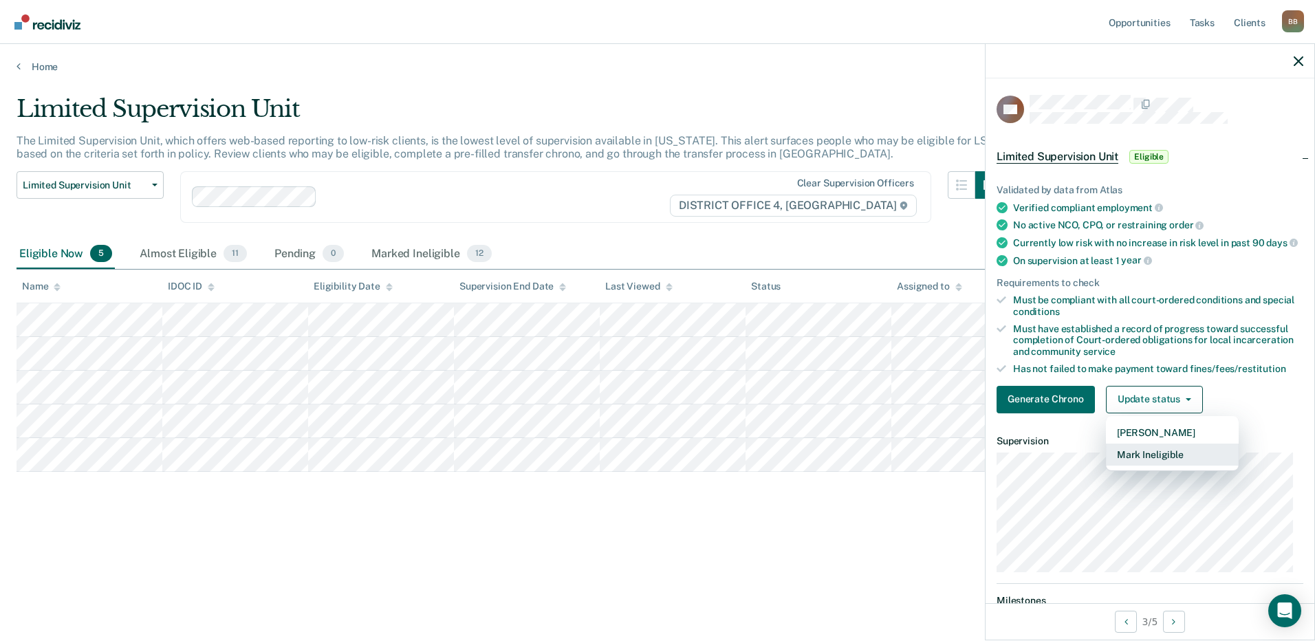
click at [1138, 466] on button "Mark Ineligible" at bounding box center [1172, 455] width 133 height 22
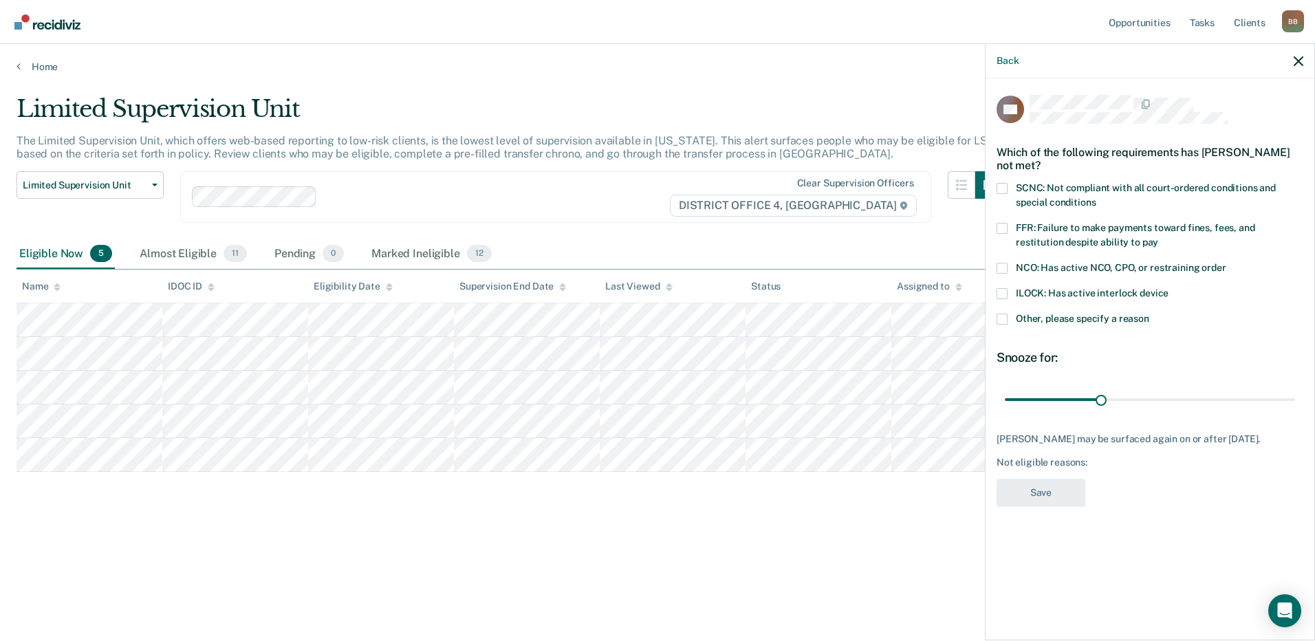
click at [1003, 230] on span at bounding box center [1001, 228] width 11 height 11
click at [1158, 237] on input "FFR: Failure to make payments toward fines, fees, and restitution despite abili…" at bounding box center [1158, 237] width 0 height 0
drag, startPoint x: 1018, startPoint y: 497, endPoint x: 961, endPoint y: 478, distance: 60.2
click at [1019, 497] on button "Save" at bounding box center [1040, 493] width 89 height 28
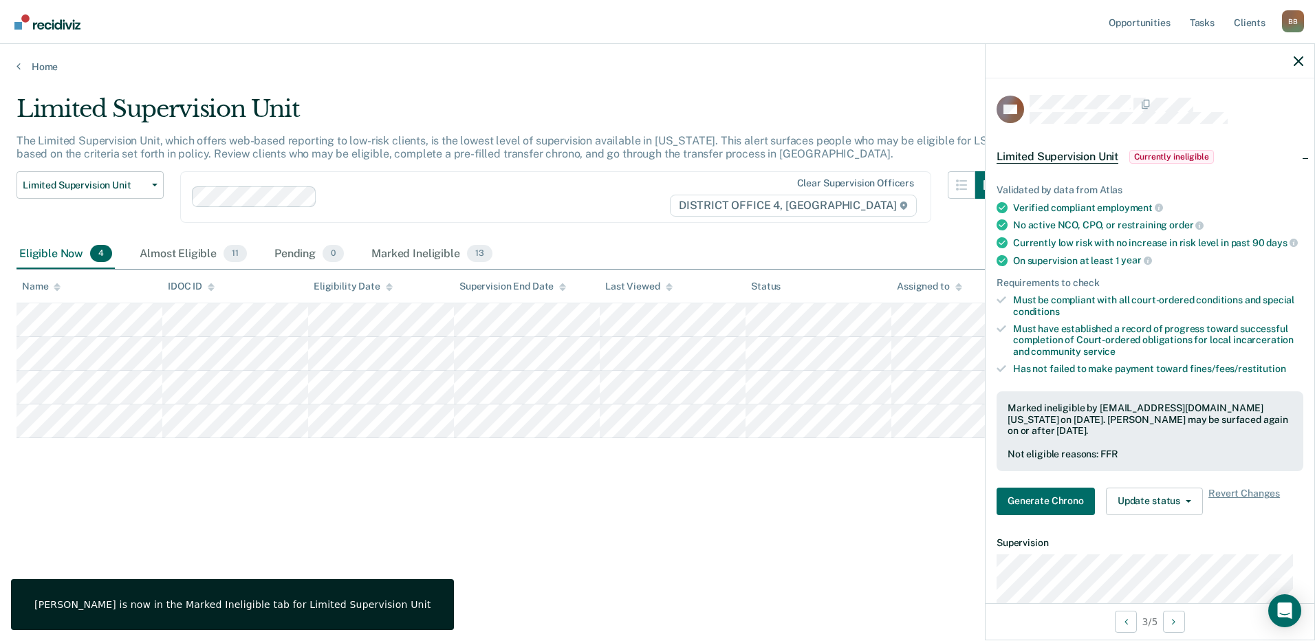
click at [1293, 58] on div at bounding box center [1149, 61] width 329 height 34
click at [1298, 64] on icon "button" at bounding box center [1298, 61] width 10 height 10
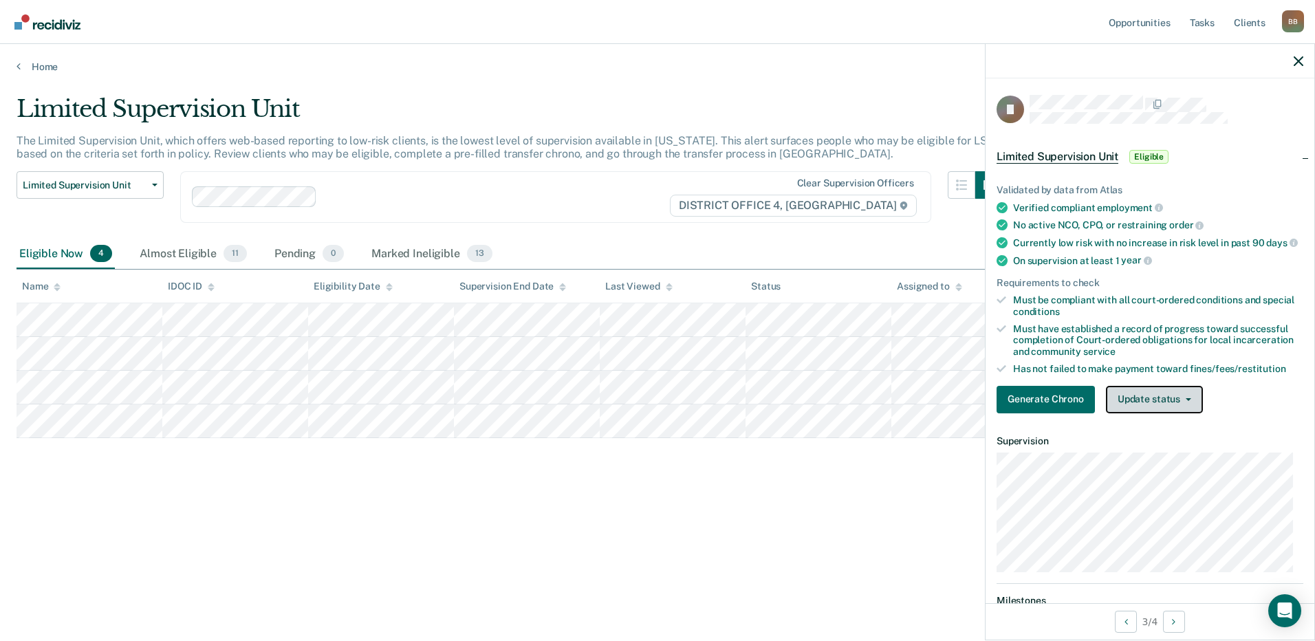
click at [1139, 413] on button "Update status" at bounding box center [1154, 400] width 97 height 28
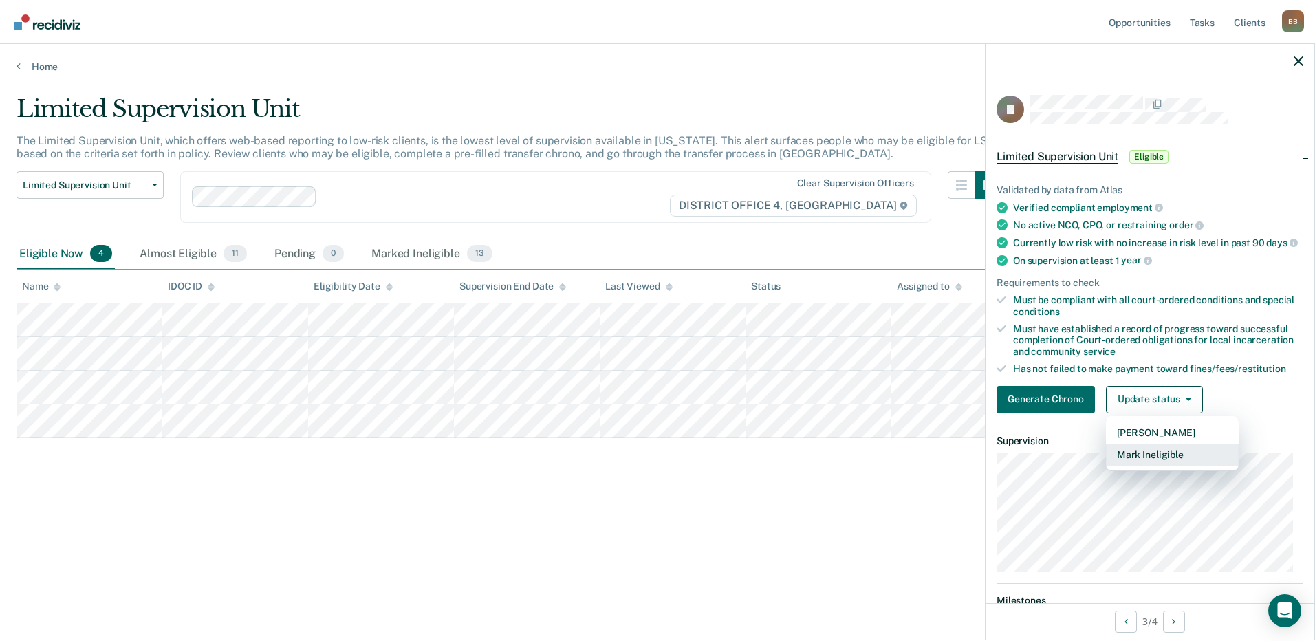
click at [1135, 461] on button "Mark Ineligible" at bounding box center [1172, 455] width 133 height 22
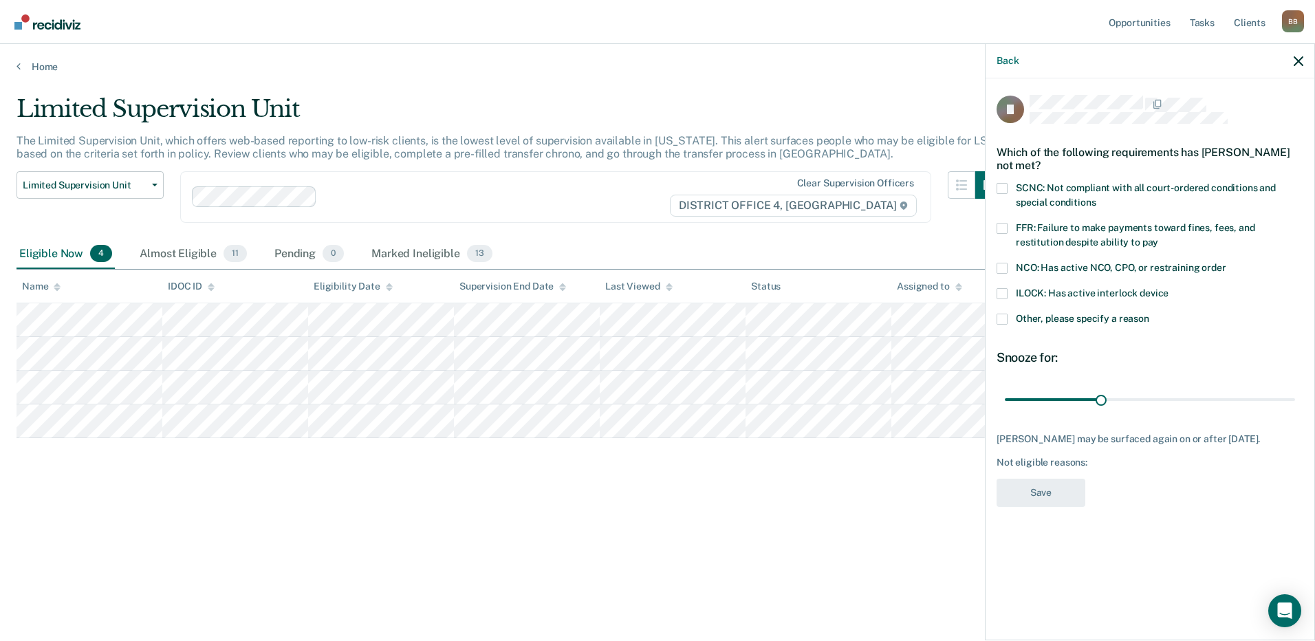
click at [1003, 188] on span at bounding box center [1001, 188] width 11 height 11
click at [1095, 197] on input "SCNC: Not compliant with all court-ordered conditions and special conditions" at bounding box center [1095, 197] width 0 height 0
click at [1000, 228] on span at bounding box center [1001, 228] width 11 height 11
click at [1158, 237] on input "FFR: Failure to make payments toward fines, fees, and restitution despite abili…" at bounding box center [1158, 237] width 0 height 0
click at [1031, 498] on button "Save" at bounding box center [1040, 493] width 89 height 28
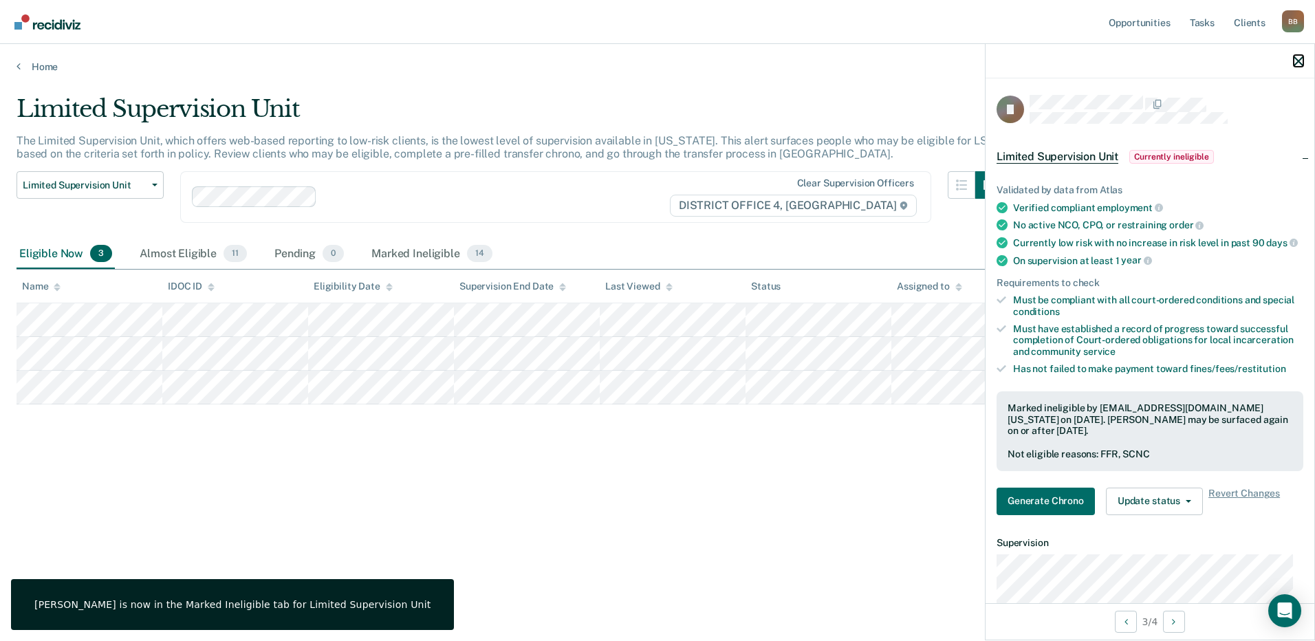
click at [1298, 60] on icon "button" at bounding box center [1298, 61] width 10 height 10
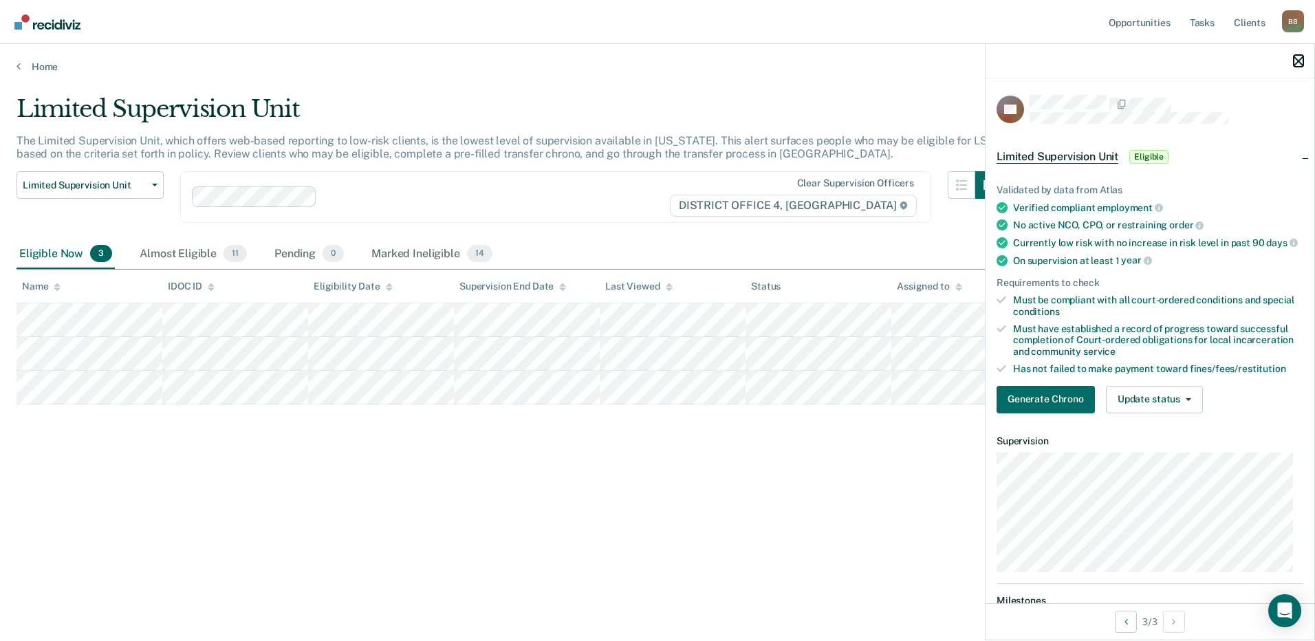
click at [1298, 58] on icon "button" at bounding box center [1298, 61] width 10 height 10
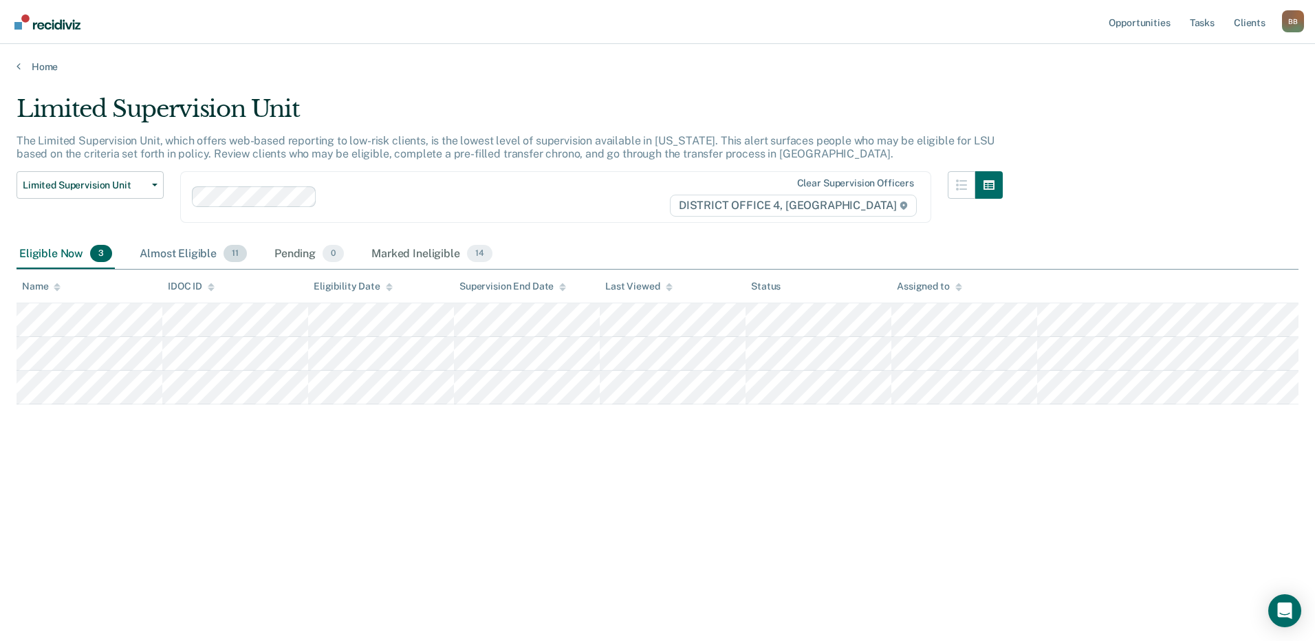
click at [174, 259] on div "Almost Eligible 11" at bounding box center [193, 254] width 113 height 30
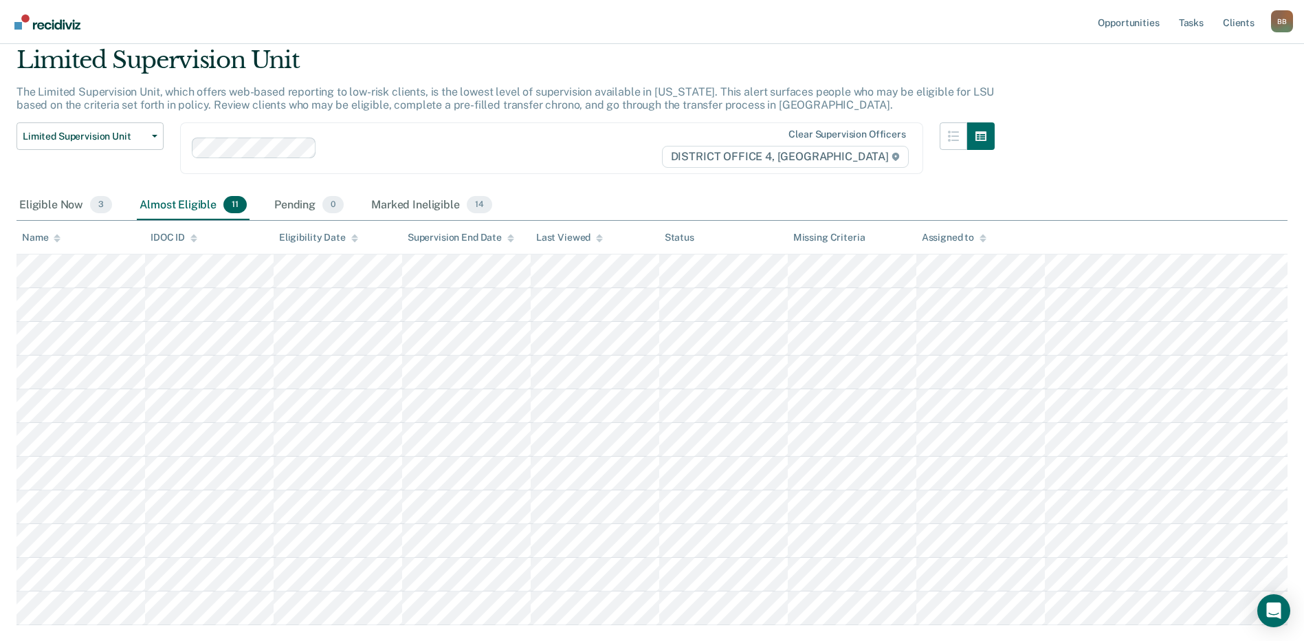
scroll to position [69, 0]
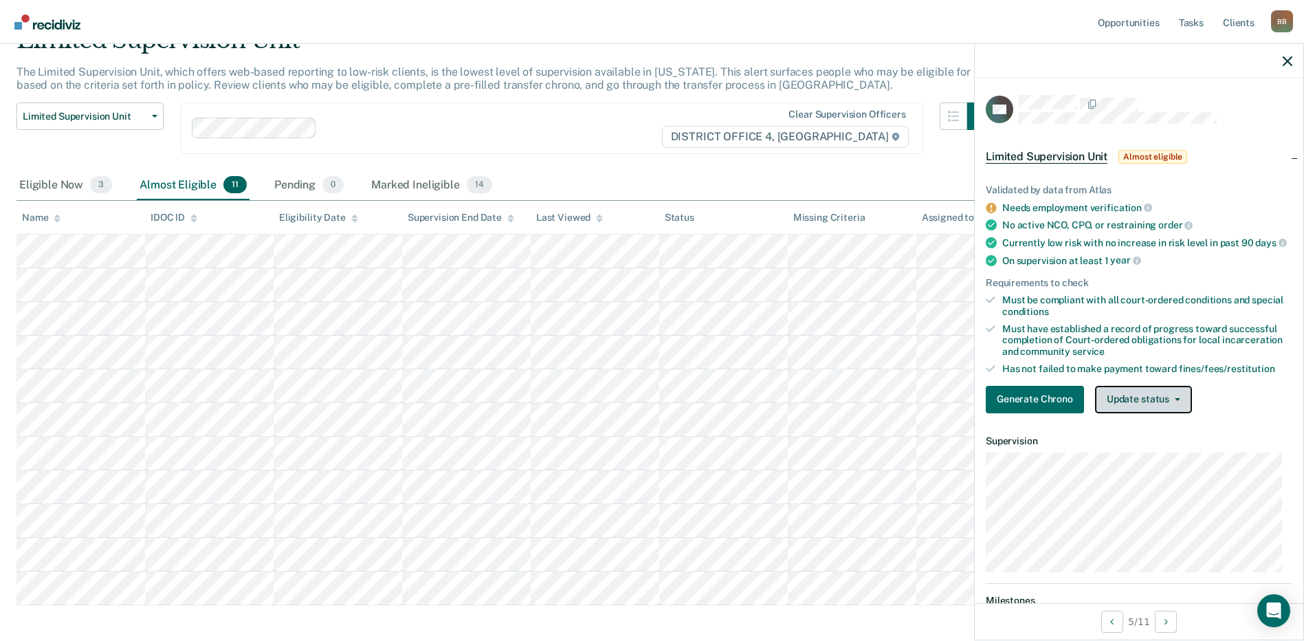
click at [1132, 412] on button "Update status" at bounding box center [1143, 400] width 97 height 28
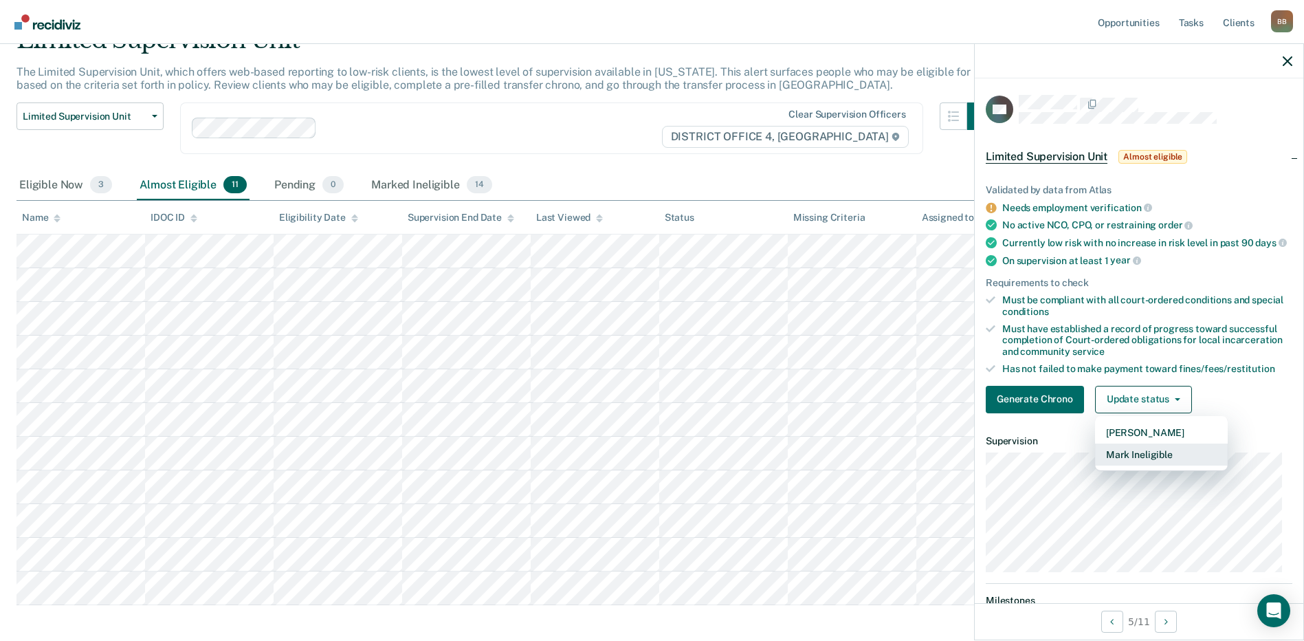
click at [1138, 462] on button "Mark Ineligible" at bounding box center [1161, 455] width 133 height 22
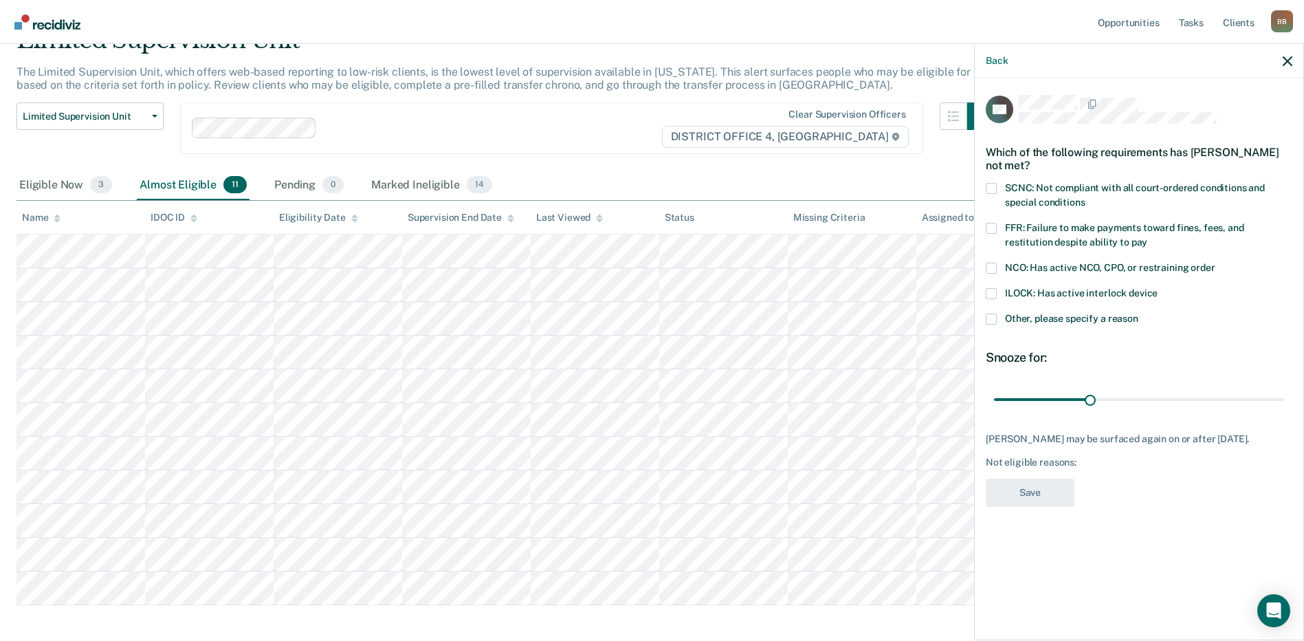
click at [992, 183] on span at bounding box center [991, 188] width 11 height 11
click at [1085, 197] on input "SCNC: Not compliant with all court-ordered conditions and special conditions" at bounding box center [1085, 197] width 0 height 0
click at [993, 223] on span at bounding box center [991, 228] width 11 height 11
click at [1148, 237] on input "FFR: Failure to make payments toward fines, fees, and restitution despite abili…" at bounding box center [1148, 237] width 0 height 0
click at [1031, 484] on button "Save" at bounding box center [1030, 493] width 89 height 28
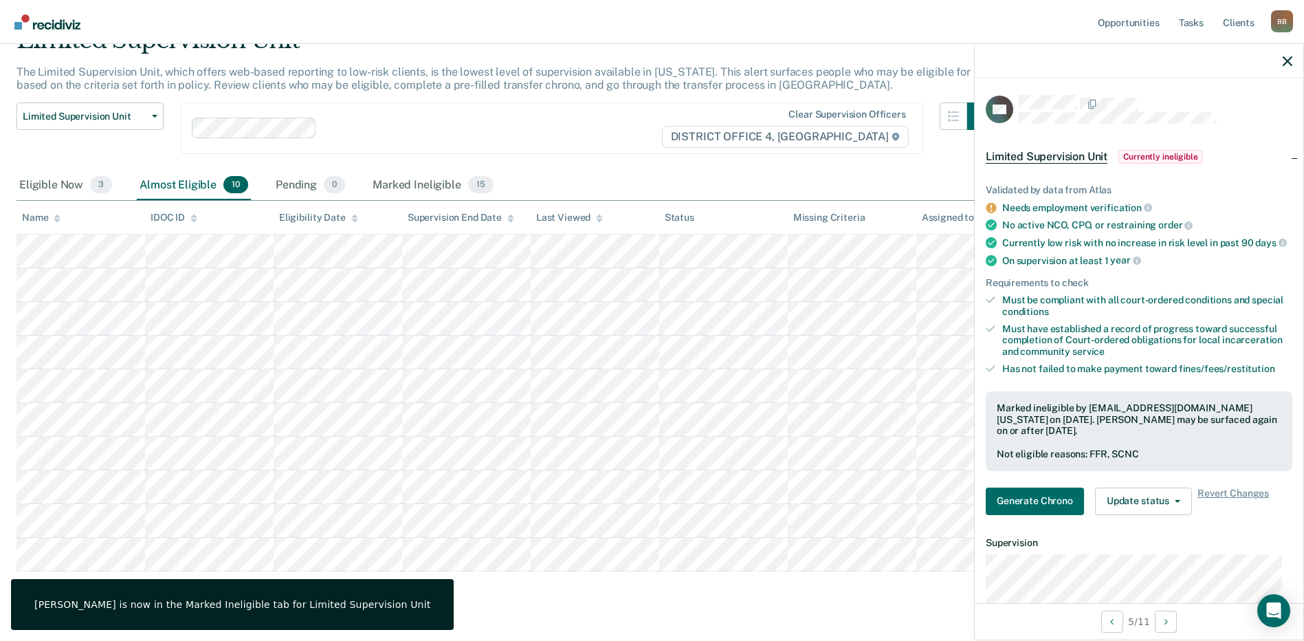
click at [1293, 63] on div at bounding box center [1139, 61] width 329 height 34
click at [1289, 57] on icon "button" at bounding box center [1288, 61] width 10 height 10
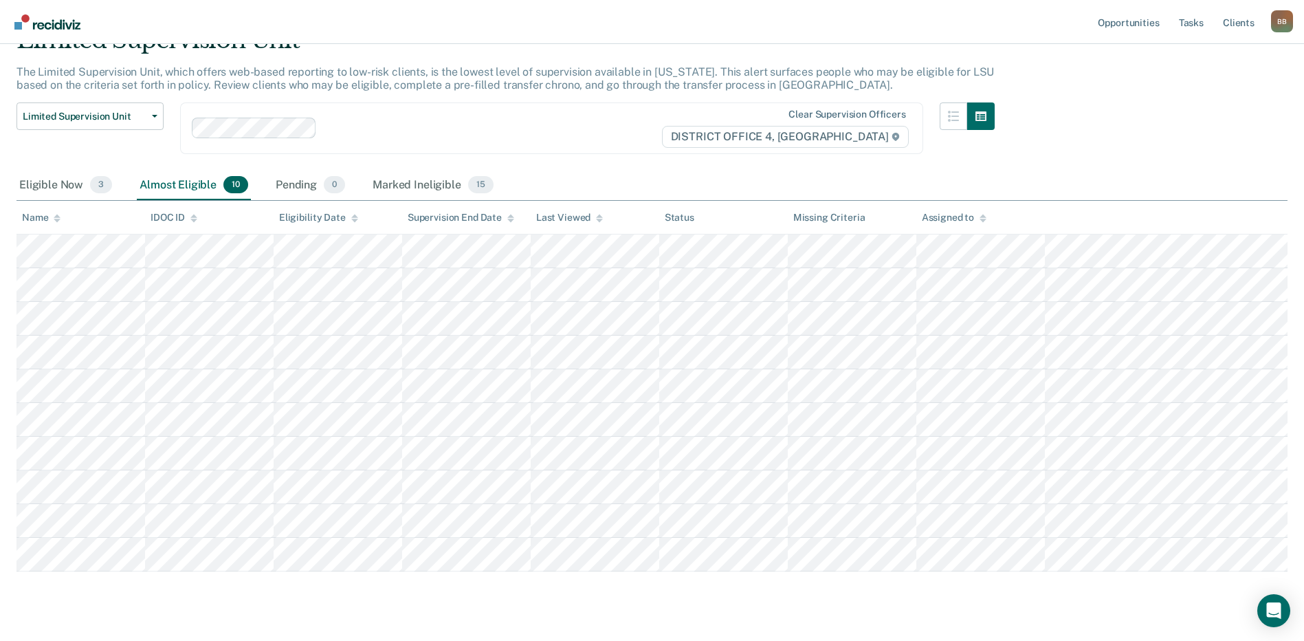
scroll to position [0, 0]
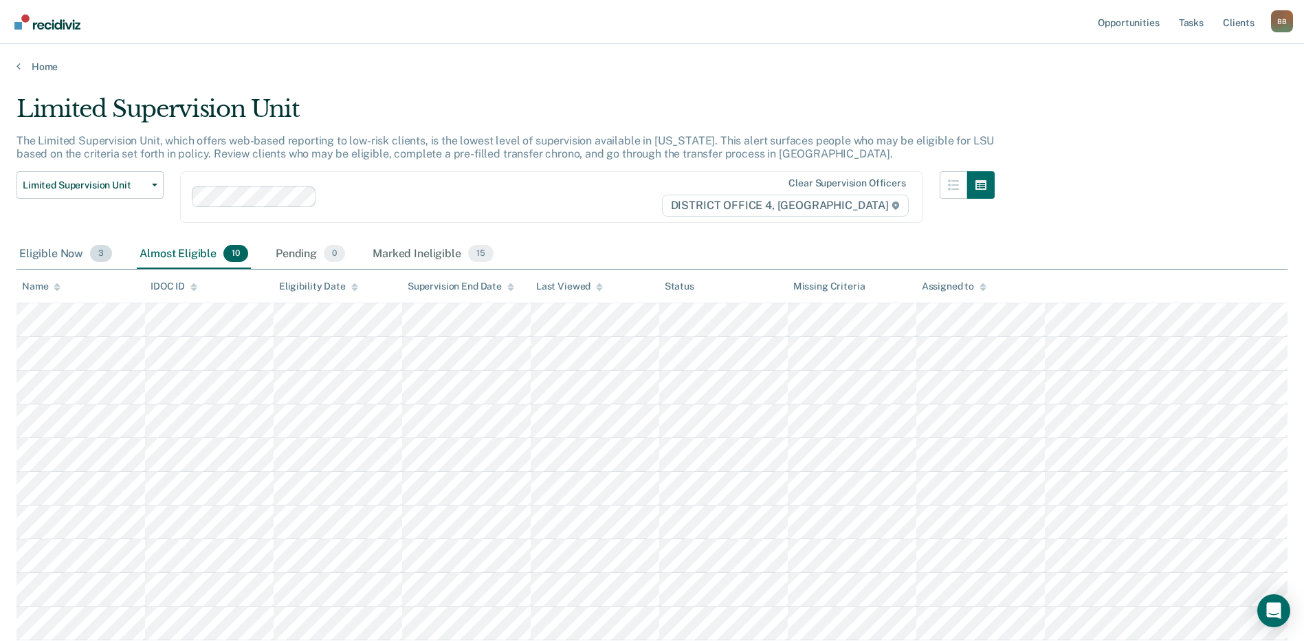
click at [47, 251] on div "Eligible Now 3" at bounding box center [66, 254] width 98 height 30
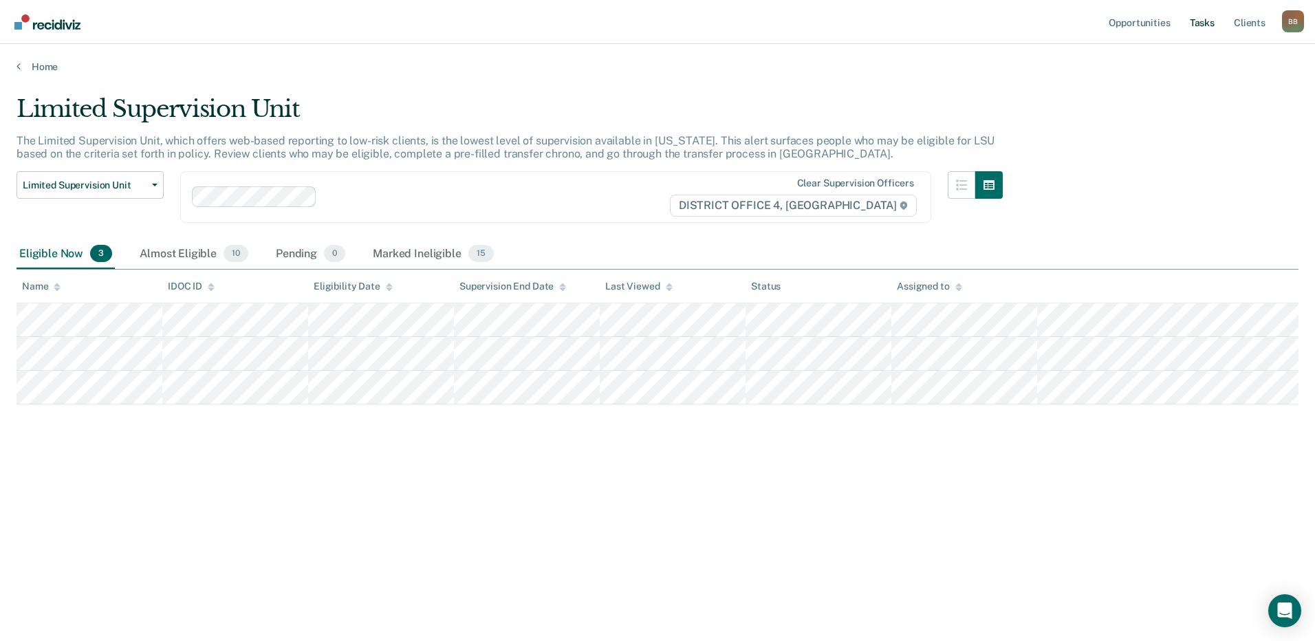
click at [1205, 25] on link "Tasks" at bounding box center [1202, 22] width 30 height 44
